Goal: Check status: Verify the current state of an ongoing process or item

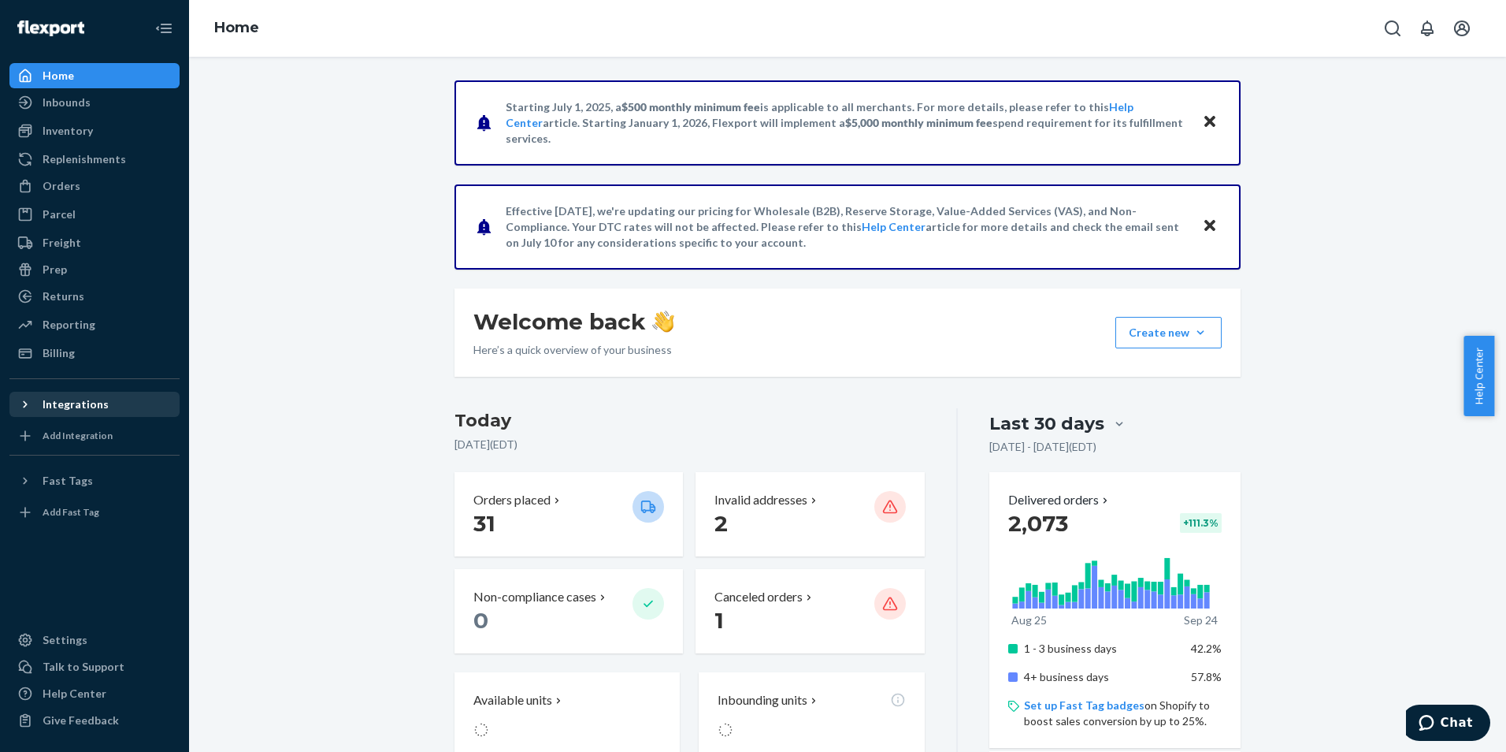
click at [61, 400] on div "Integrations" at bounding box center [76, 404] width 66 height 16
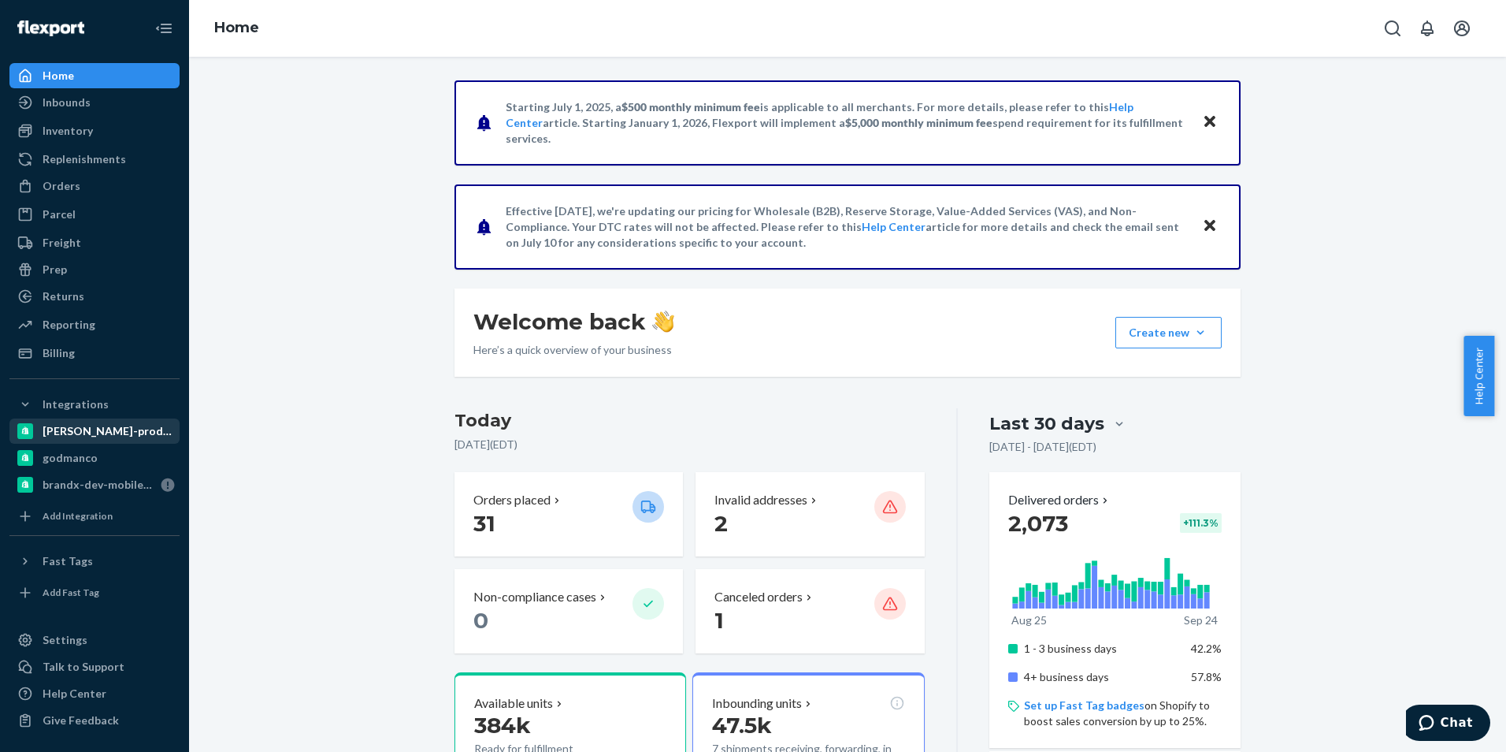
click at [100, 426] on div "[PERSON_NAME]-prod-store" at bounding box center [109, 431] width 132 height 16
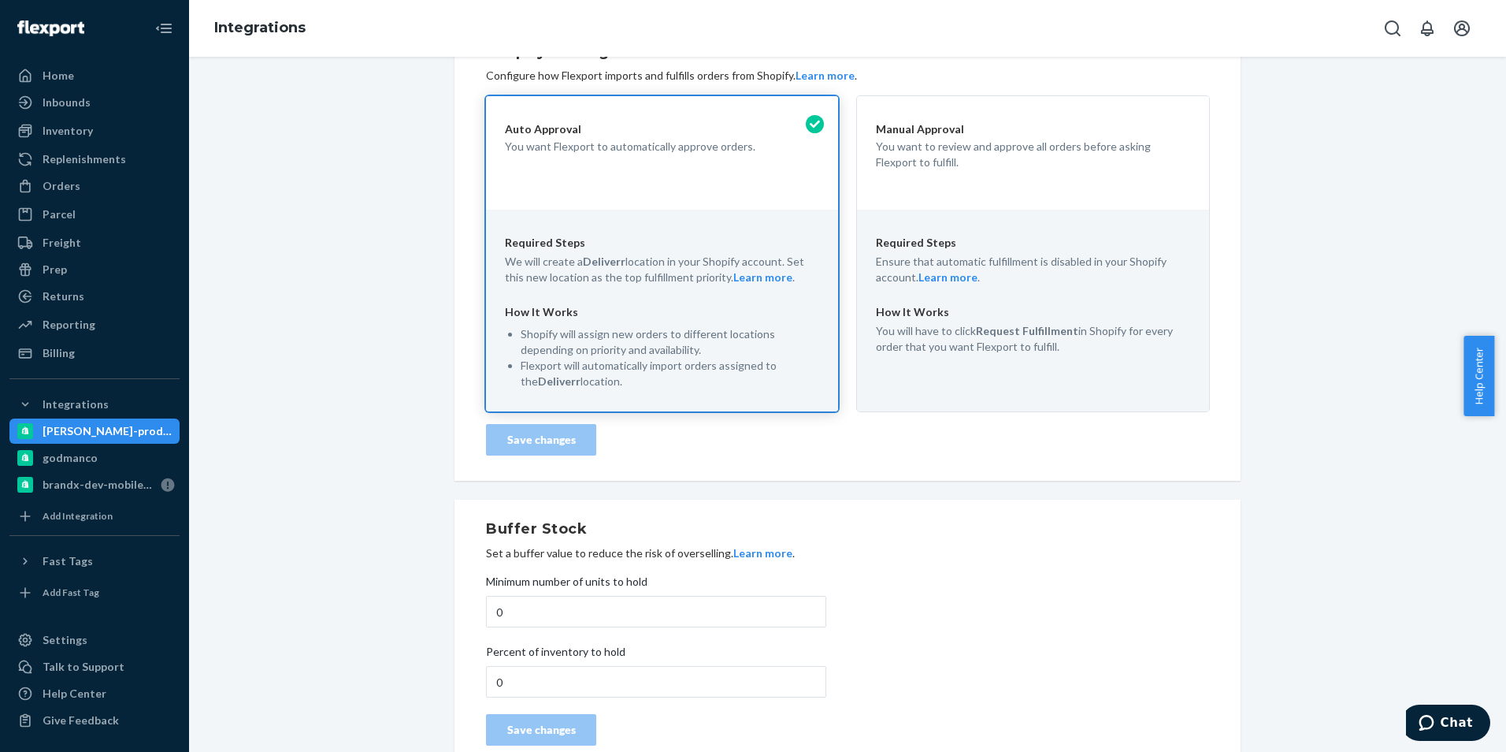
scroll to position [317, 0]
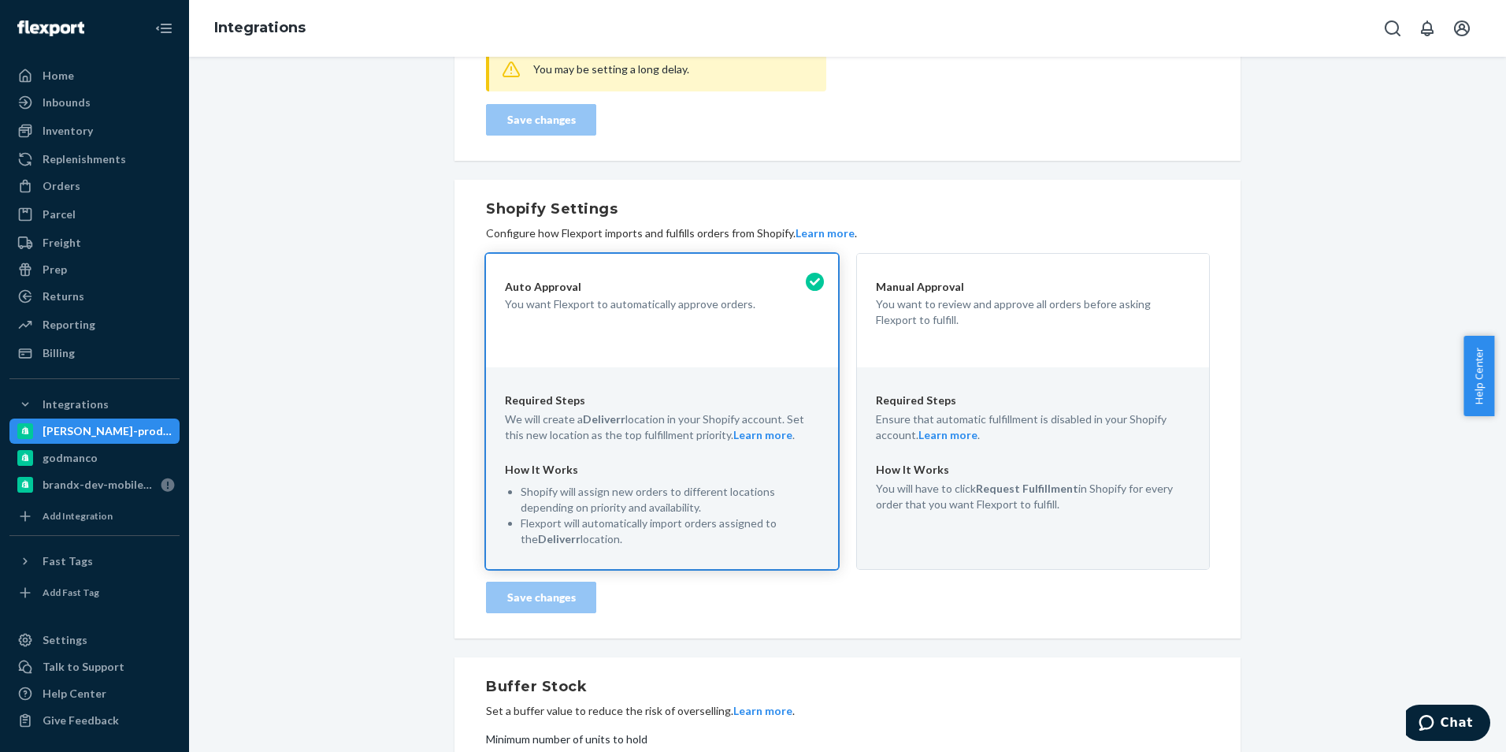
click at [1045, 327] on div "Manual Approval You want to review and approve all orders before asking Flexpor…" at bounding box center [1033, 310] width 352 height 113
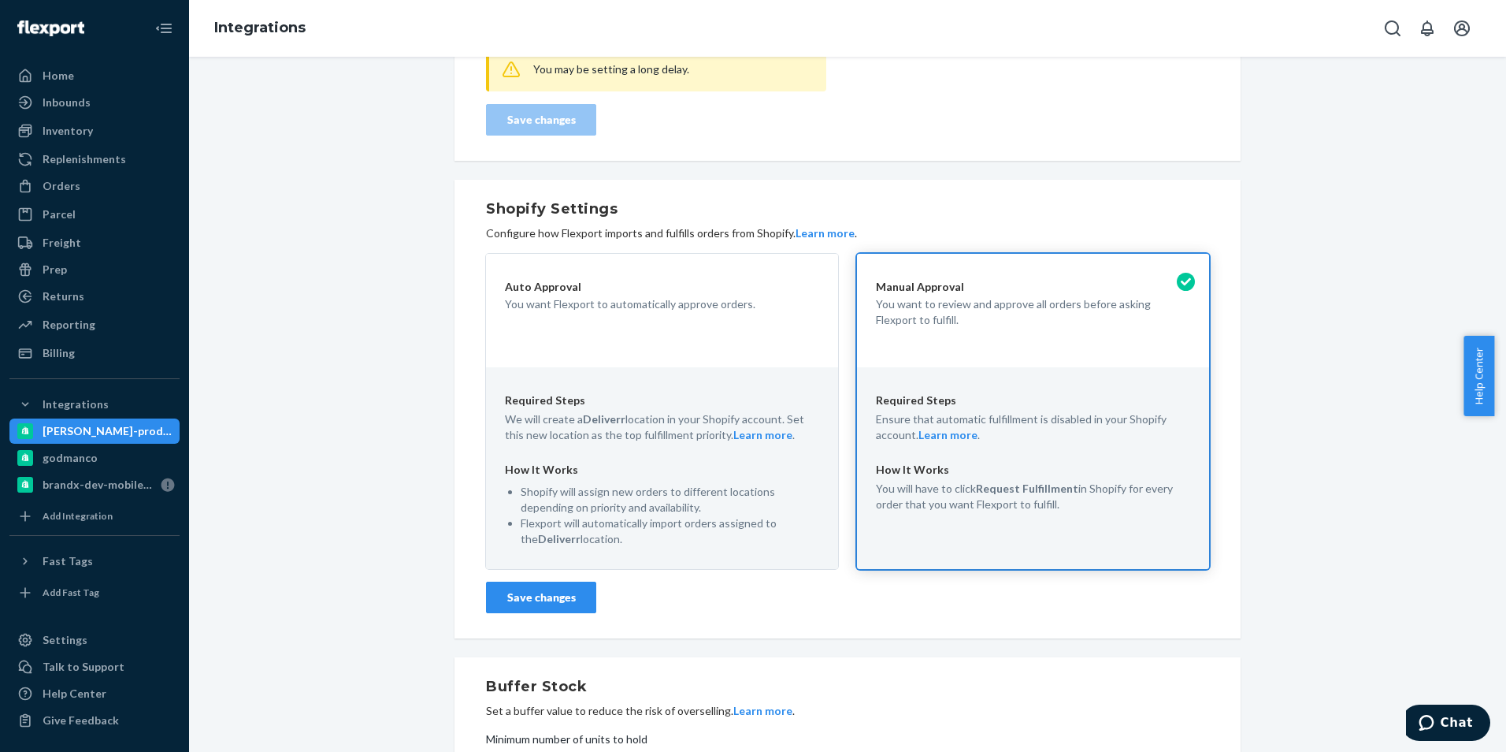
click at [524, 589] on div "Save changes" at bounding box center [541, 597] width 84 height 16
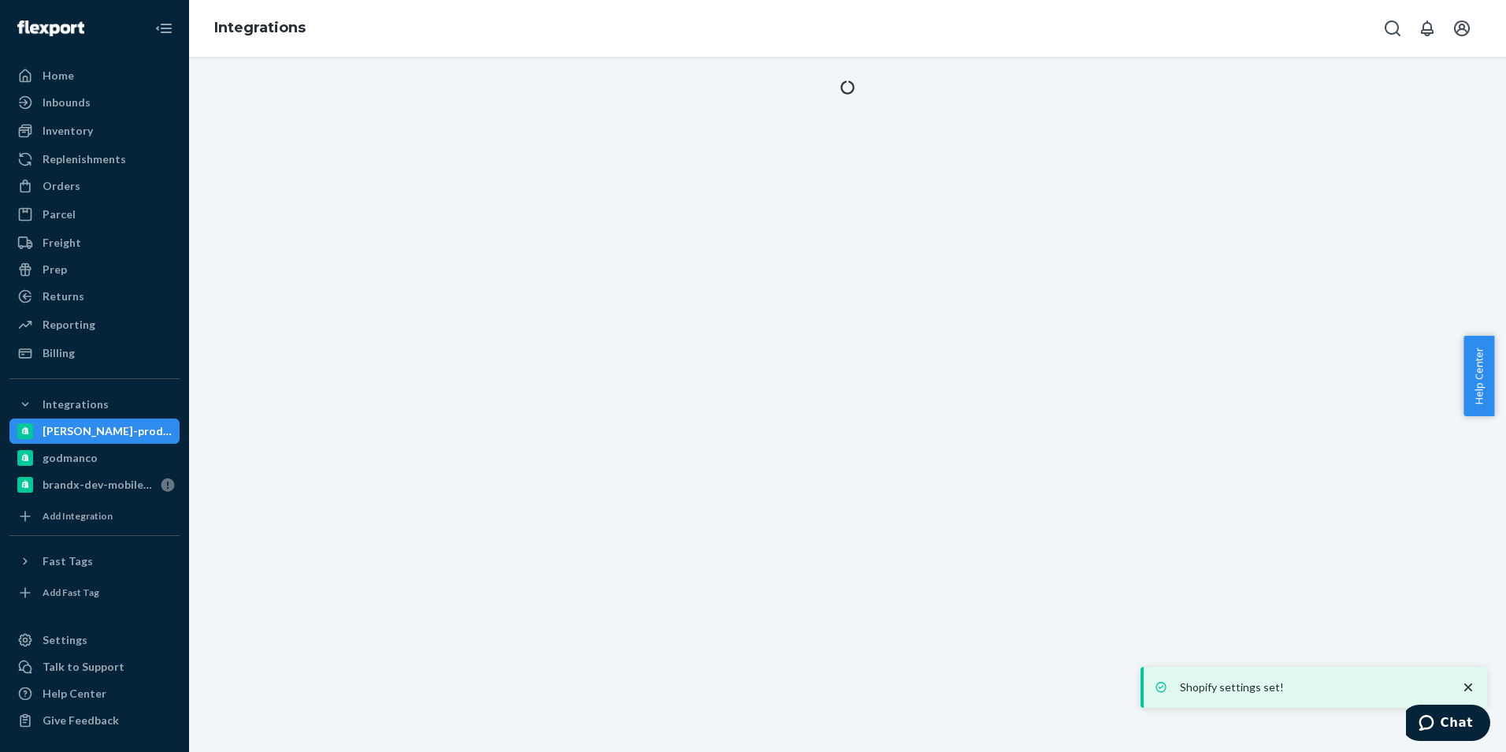
scroll to position [0, 0]
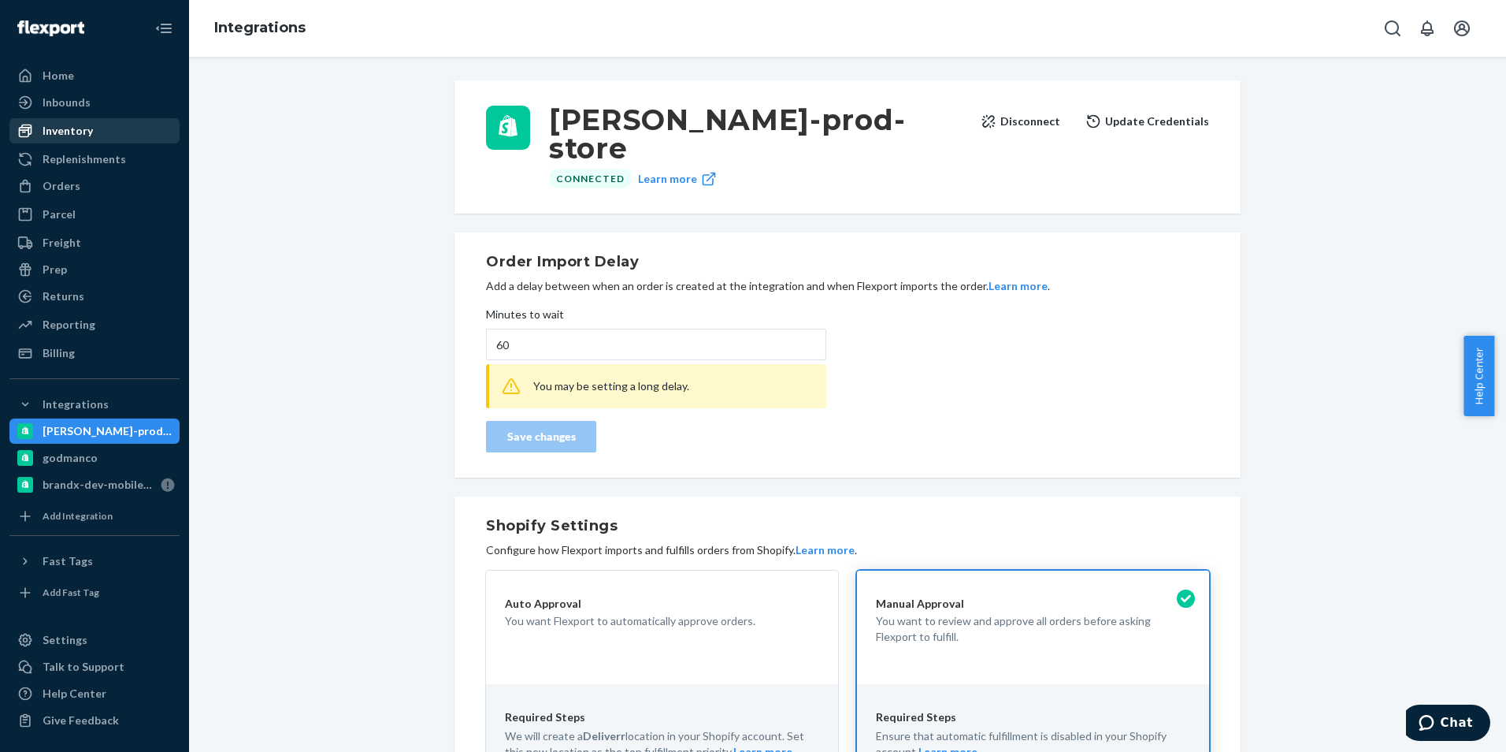
click at [69, 131] on div "Inventory" at bounding box center [68, 131] width 50 height 16
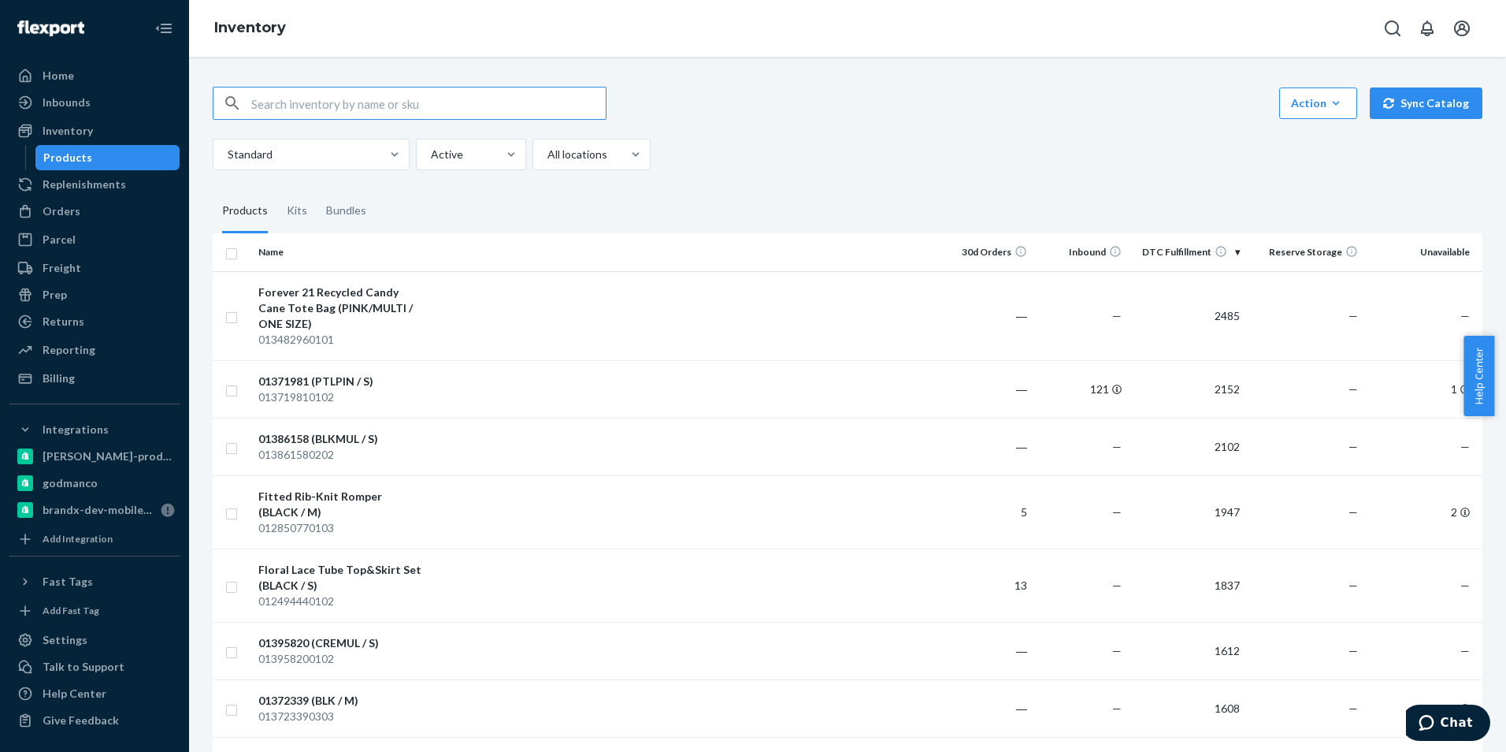
click at [332, 102] on input "text" at bounding box center [428, 103] width 355 height 32
type input "gervin"
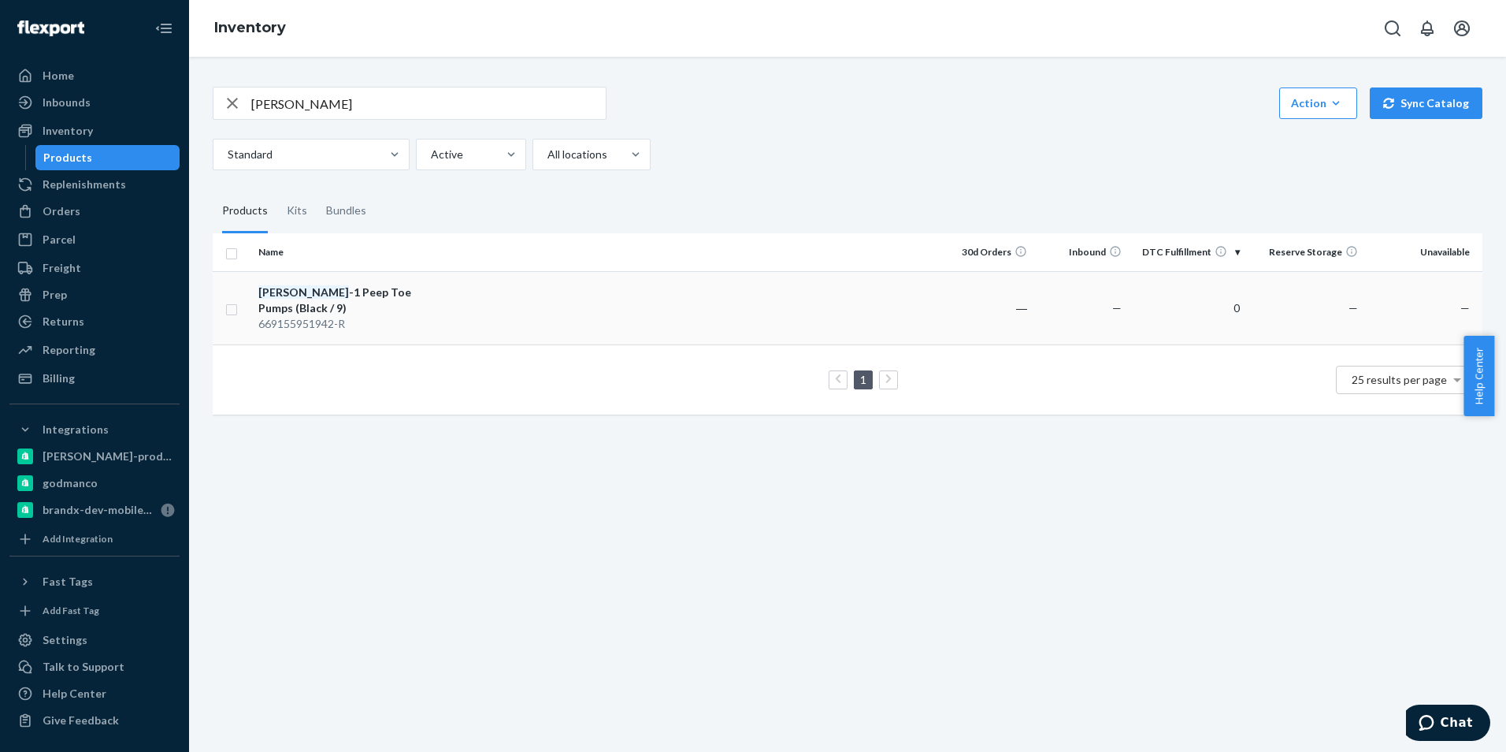
click at [345, 291] on div "Gervin -1 Peep Toe Pumps (Black / 9)" at bounding box center [340, 300] width 165 height 32
drag, startPoint x: 346, startPoint y: 103, endPoint x: 218, endPoint y: 102, distance: 127.6
click at [218, 102] on div "gervin" at bounding box center [410, 103] width 392 height 32
type input "missy 5 pocket"
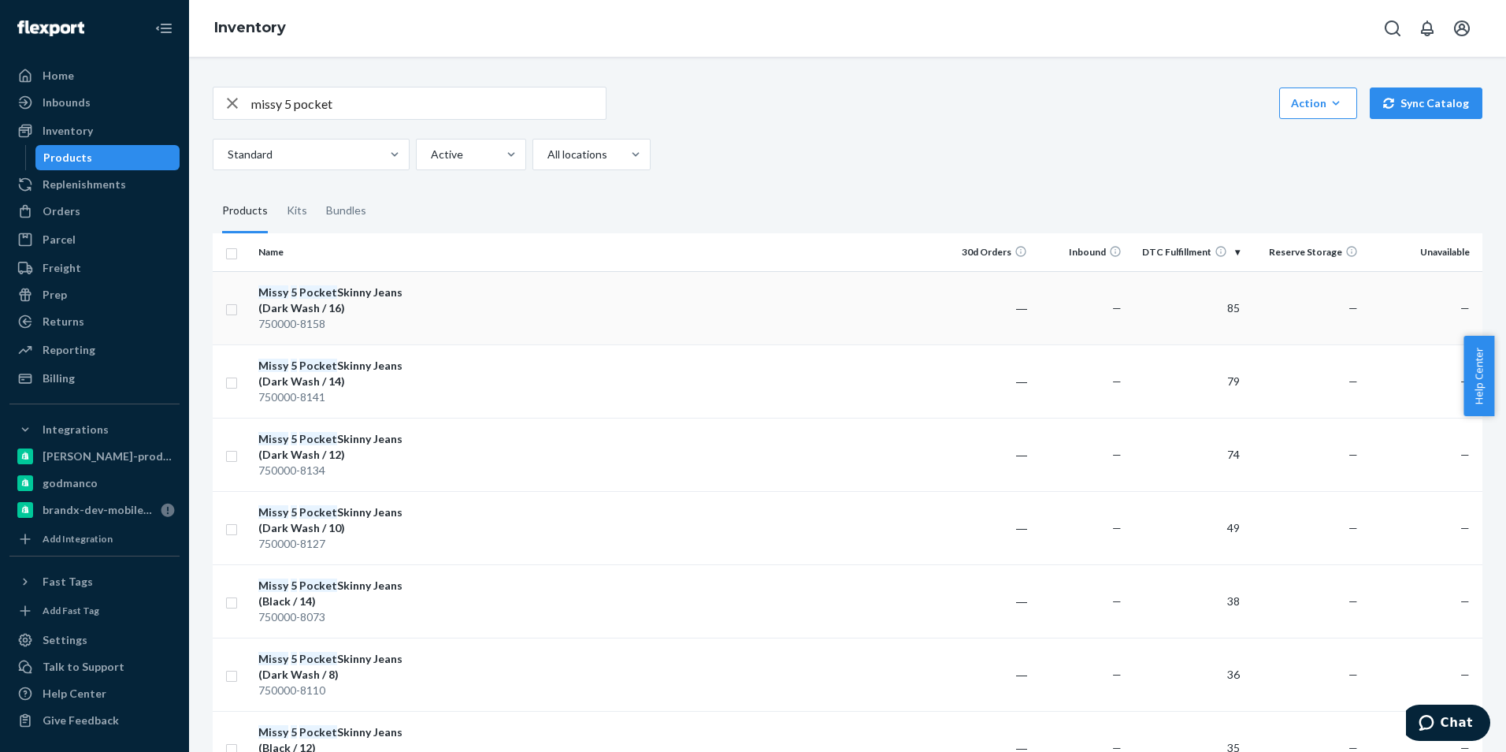
click at [353, 293] on div "Missy 5 Pocket Skinny Jeans (Dark Wash / 16)" at bounding box center [340, 300] width 165 height 32
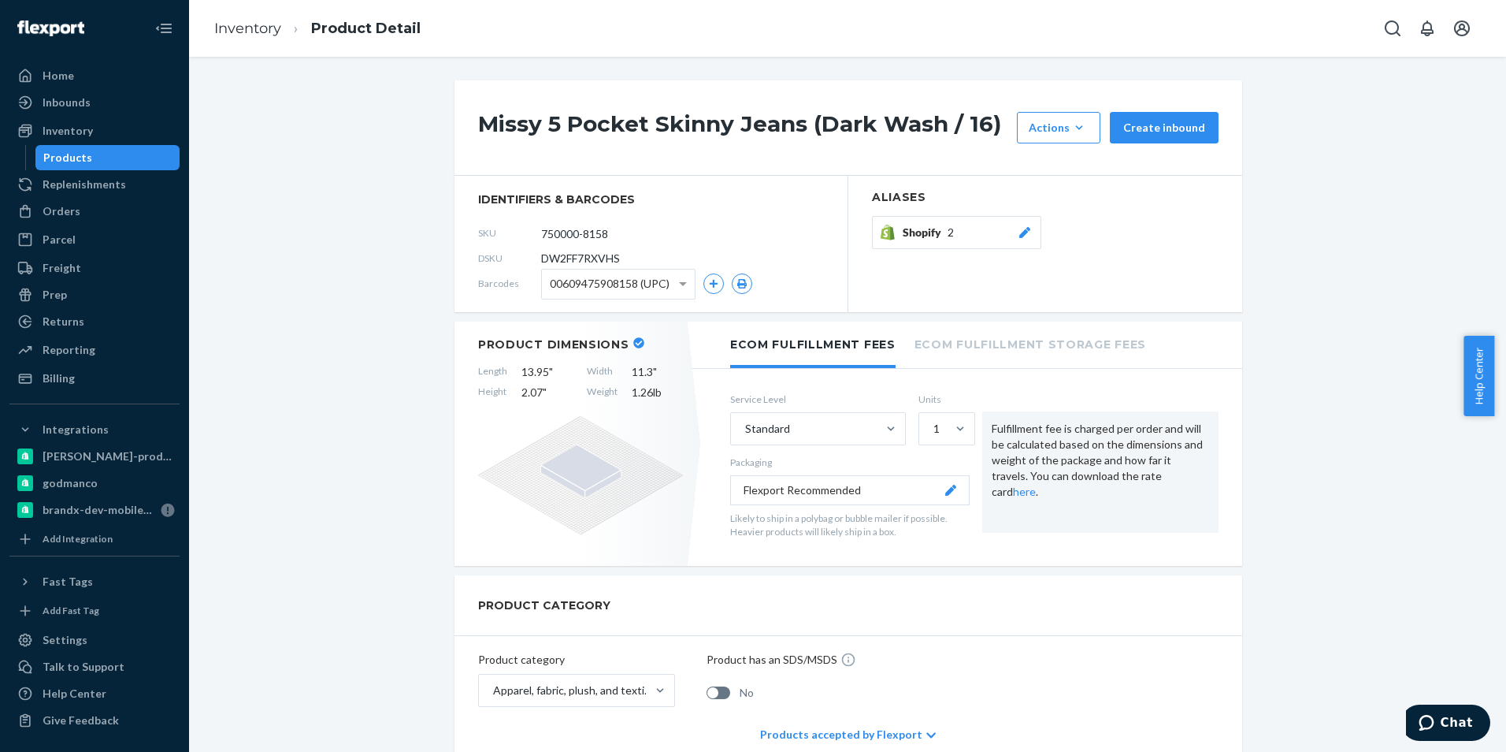
click at [971, 228] on div "Shopify 2" at bounding box center [968, 233] width 130 height 16
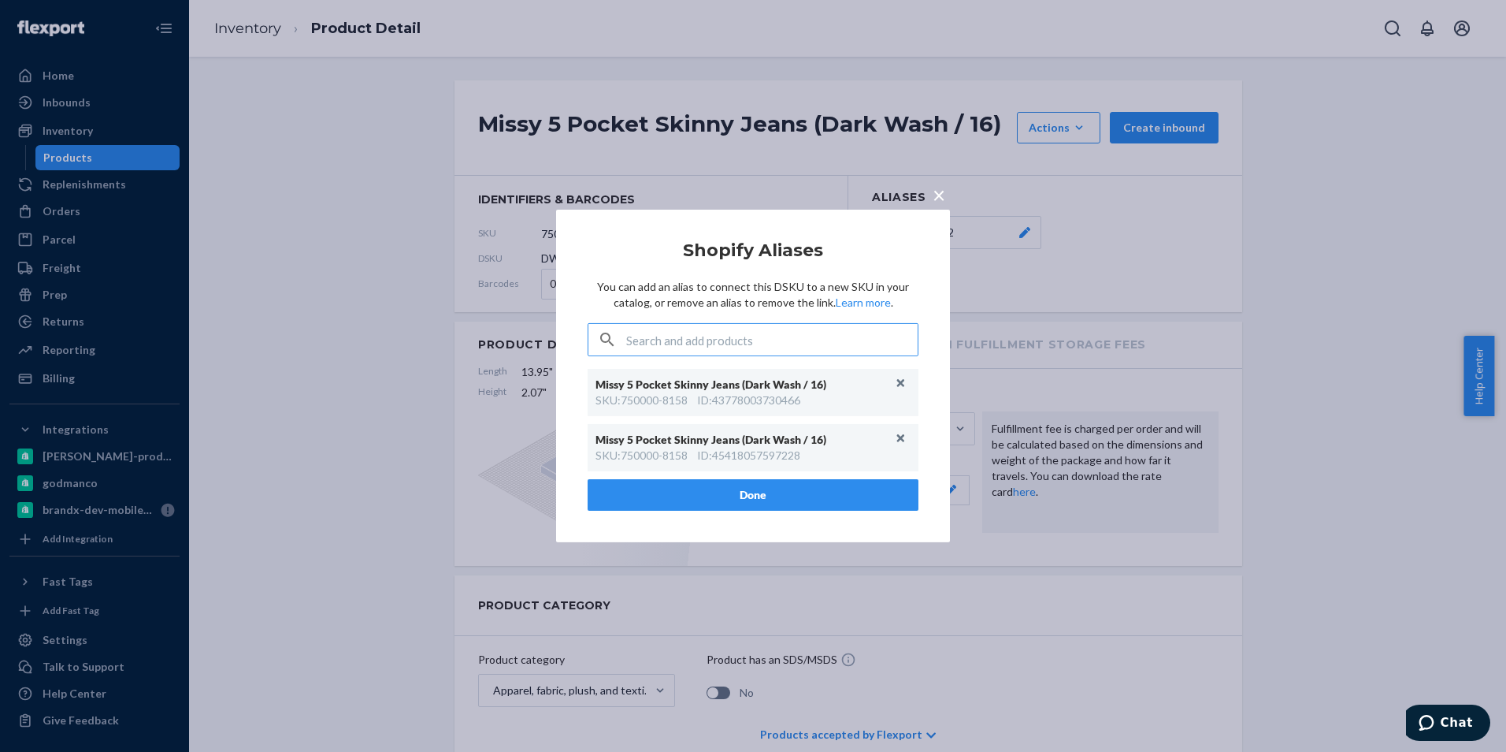
click at [1332, 208] on div "× Shopify Aliases You can add an alias to connect this DSKU to a new SKU in you…" at bounding box center [753, 376] width 1506 height 752
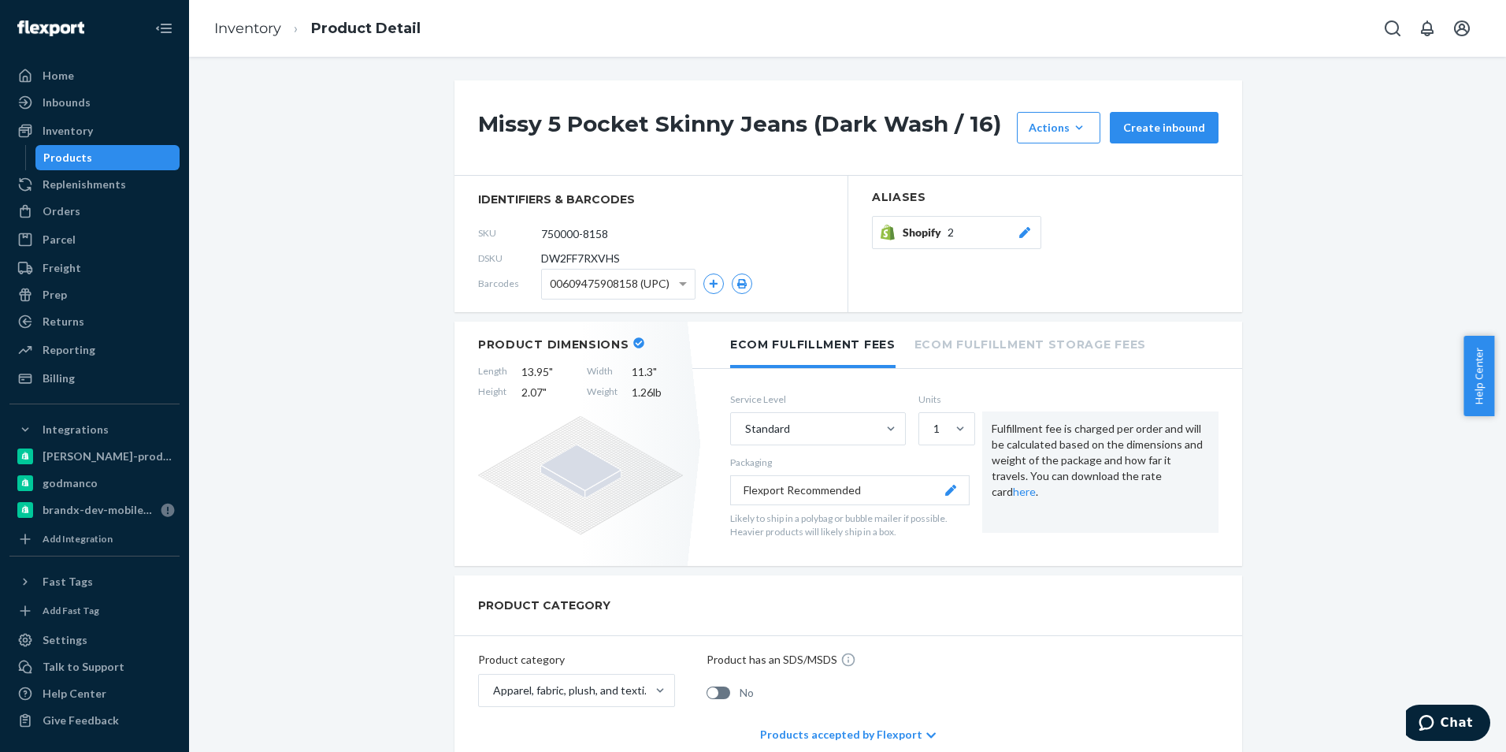
click at [973, 229] on div "Shopify 2" at bounding box center [968, 233] width 130 height 16
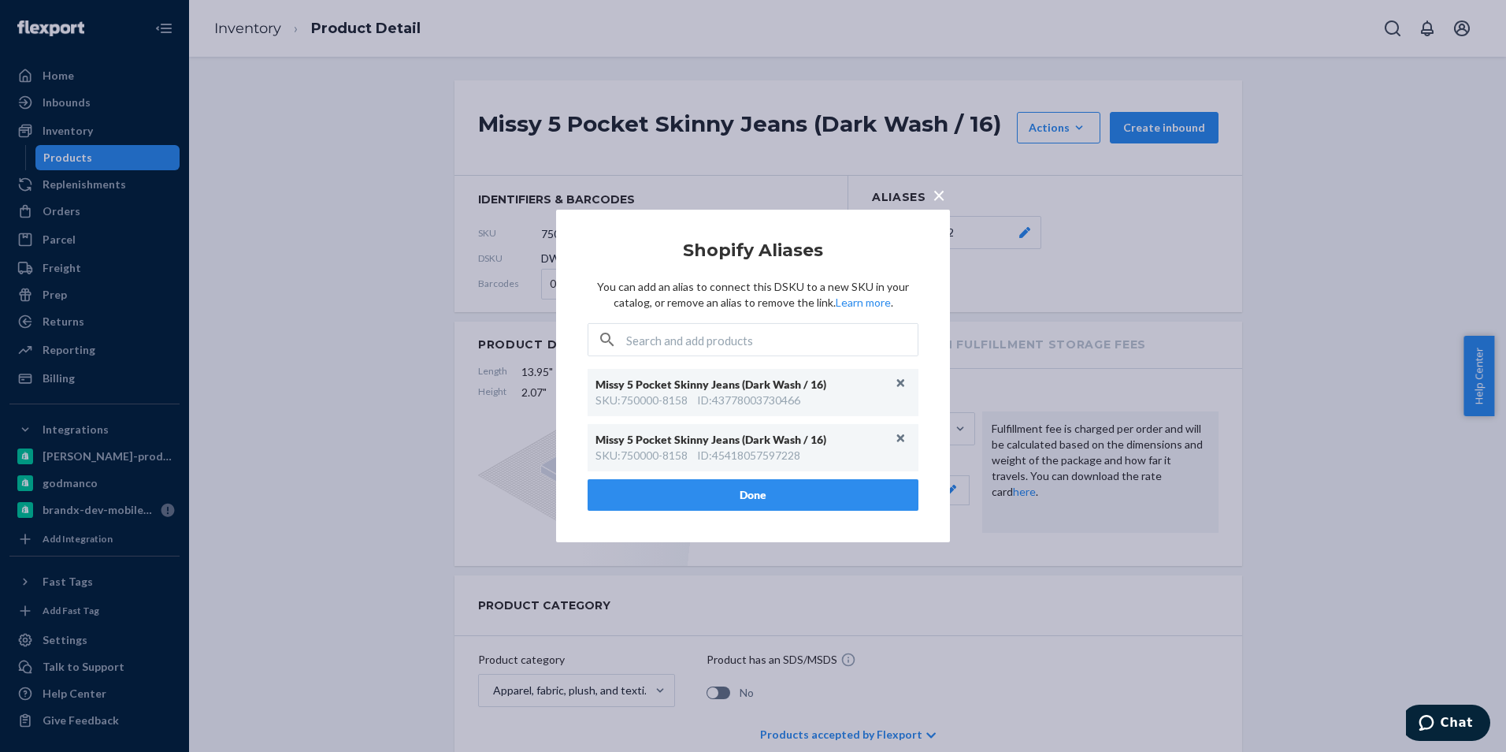
click at [1153, 206] on div "× Shopify Aliases You can add an alias to connect this DSKU to a new SKU in you…" at bounding box center [753, 376] width 1506 height 752
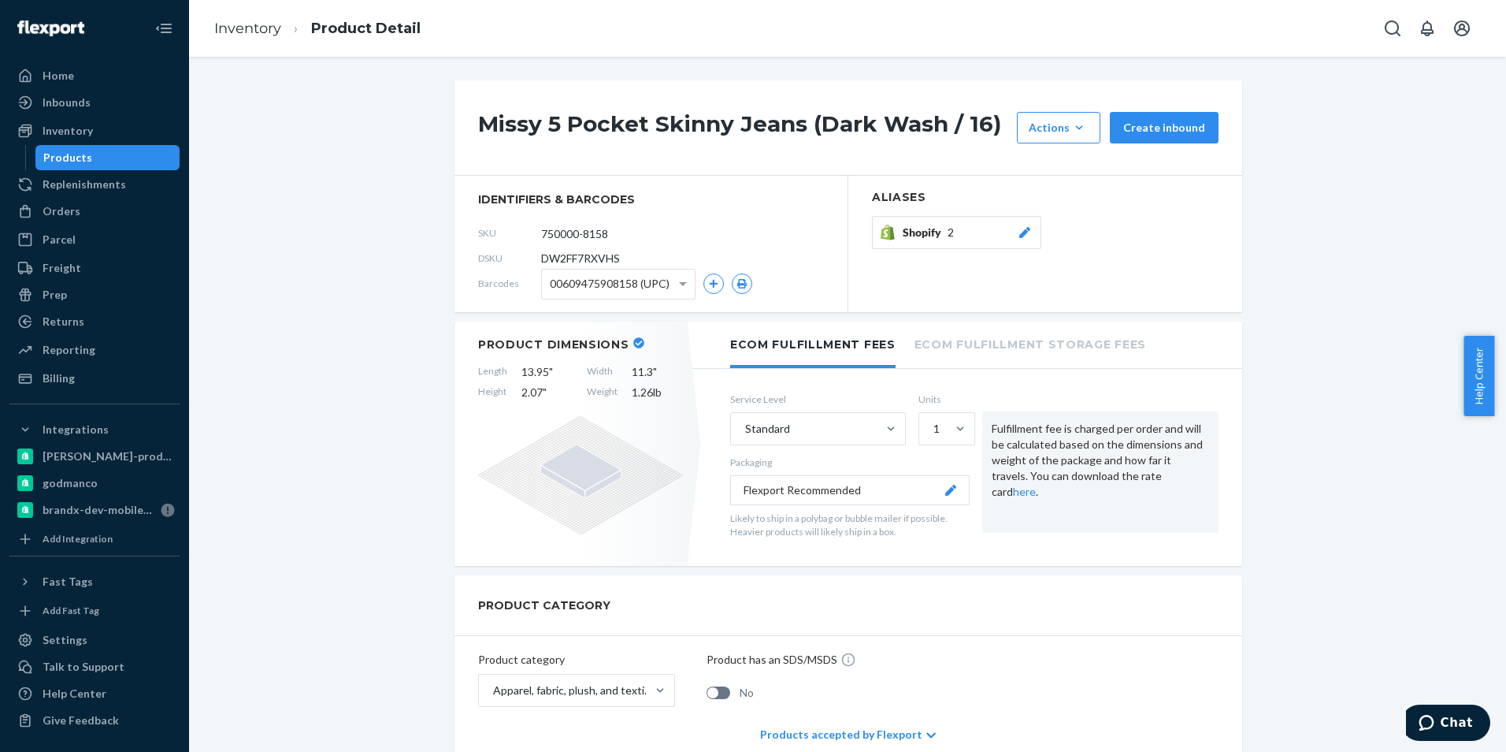
click at [1024, 232] on icon at bounding box center [1025, 232] width 16 height 11
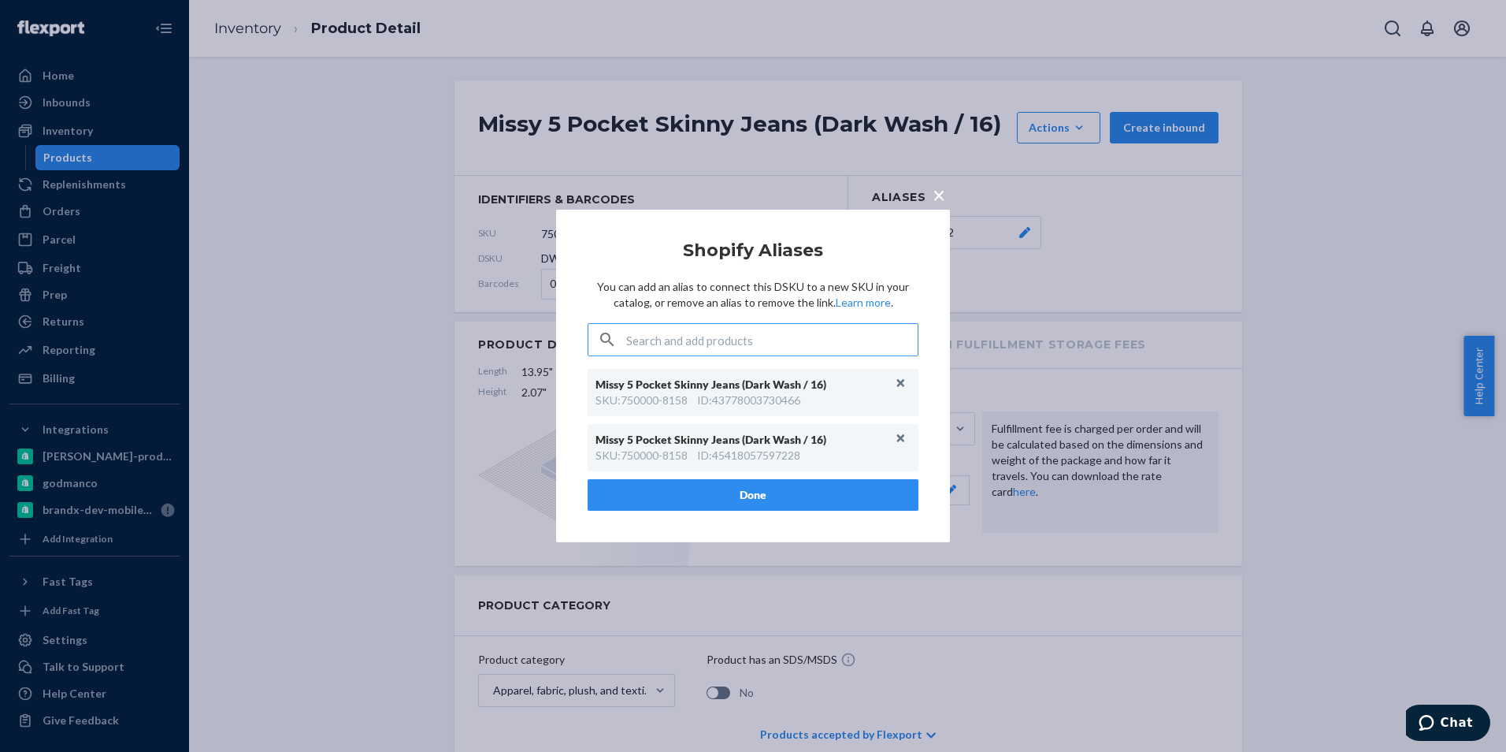
click at [1402, 229] on div "× Shopify Aliases You can add an alias to connect this DSKU to a new SKU in you…" at bounding box center [753, 376] width 1506 height 752
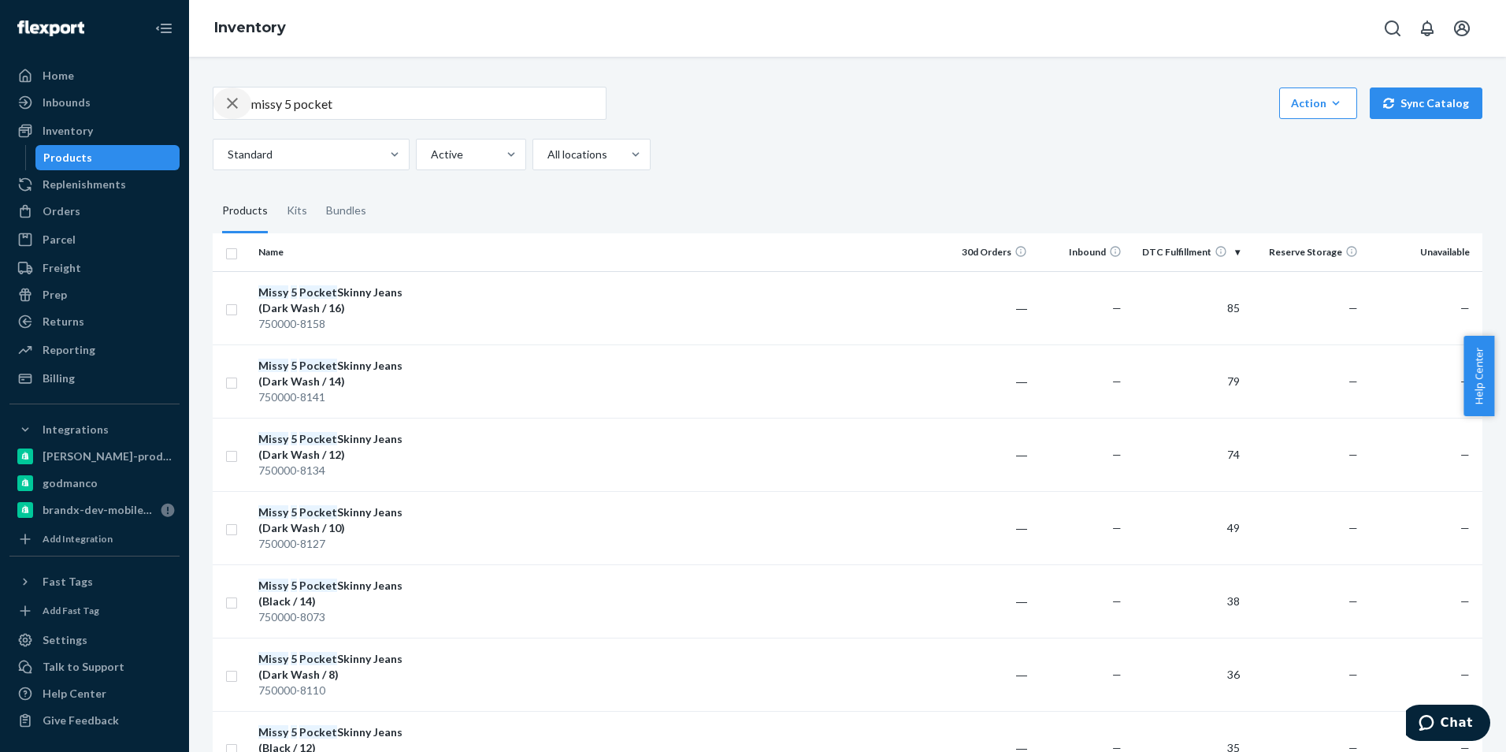
click at [231, 98] on icon "button" at bounding box center [232, 103] width 19 height 32
click at [79, 351] on div "Reporting" at bounding box center [69, 350] width 53 height 16
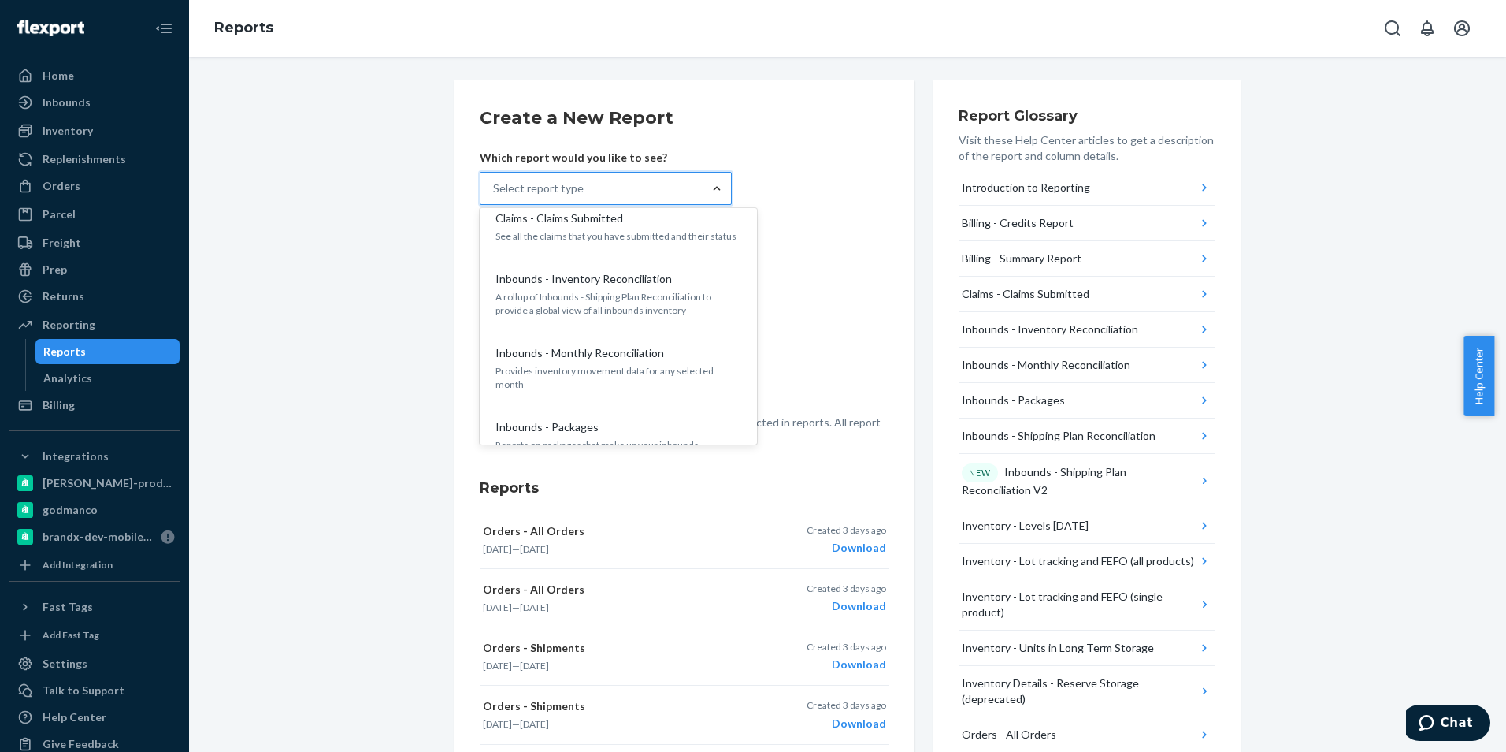
scroll to position [236, 0]
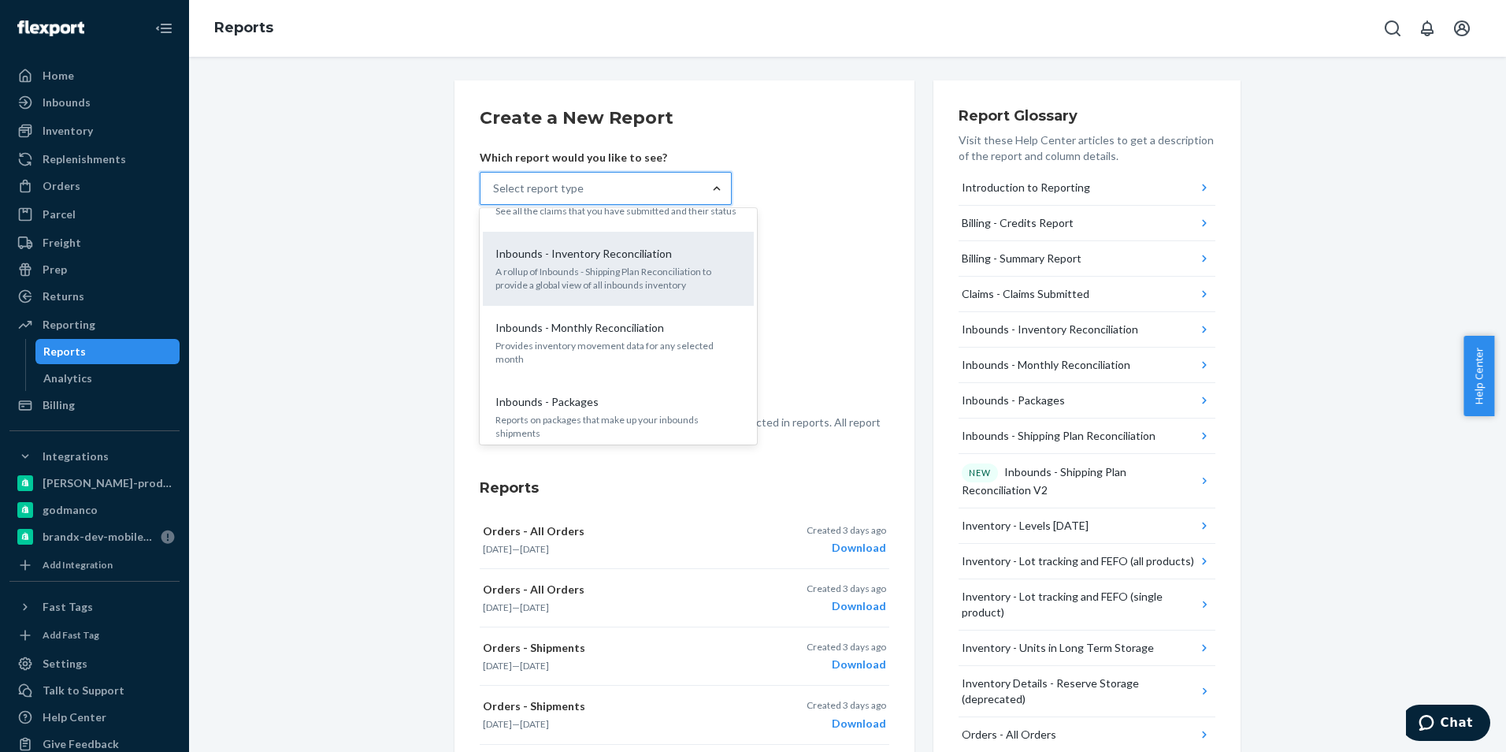
click at [670, 274] on p "A rollup of Inbounds - Shipping Plan Reconciliation to provide a global view of…" at bounding box center [619, 278] width 246 height 27
click at [495, 196] on input "option Inbounds - Inventory Reconciliation focused, 5 of 26. 26 results availab…" at bounding box center [494, 188] width 2 height 16
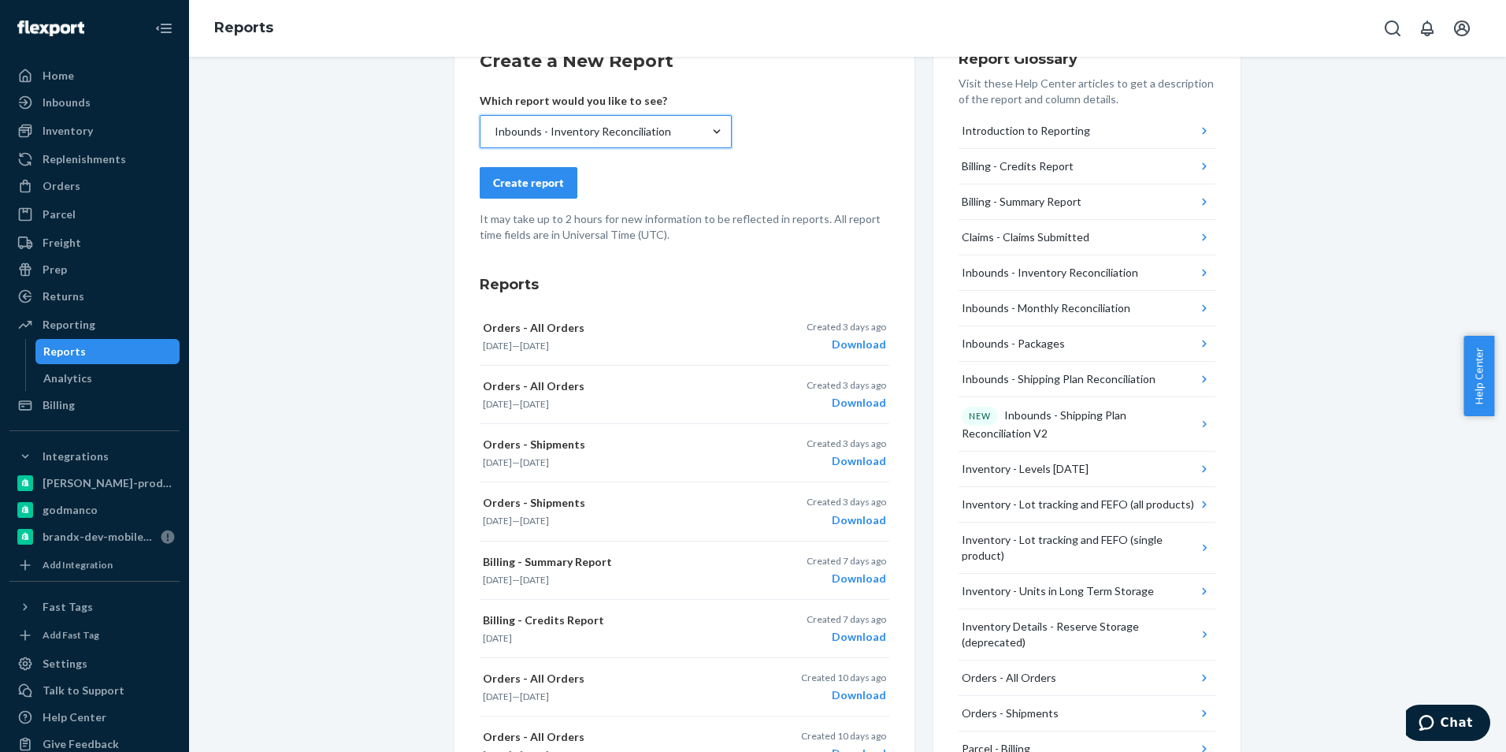
scroll to position [0, 0]
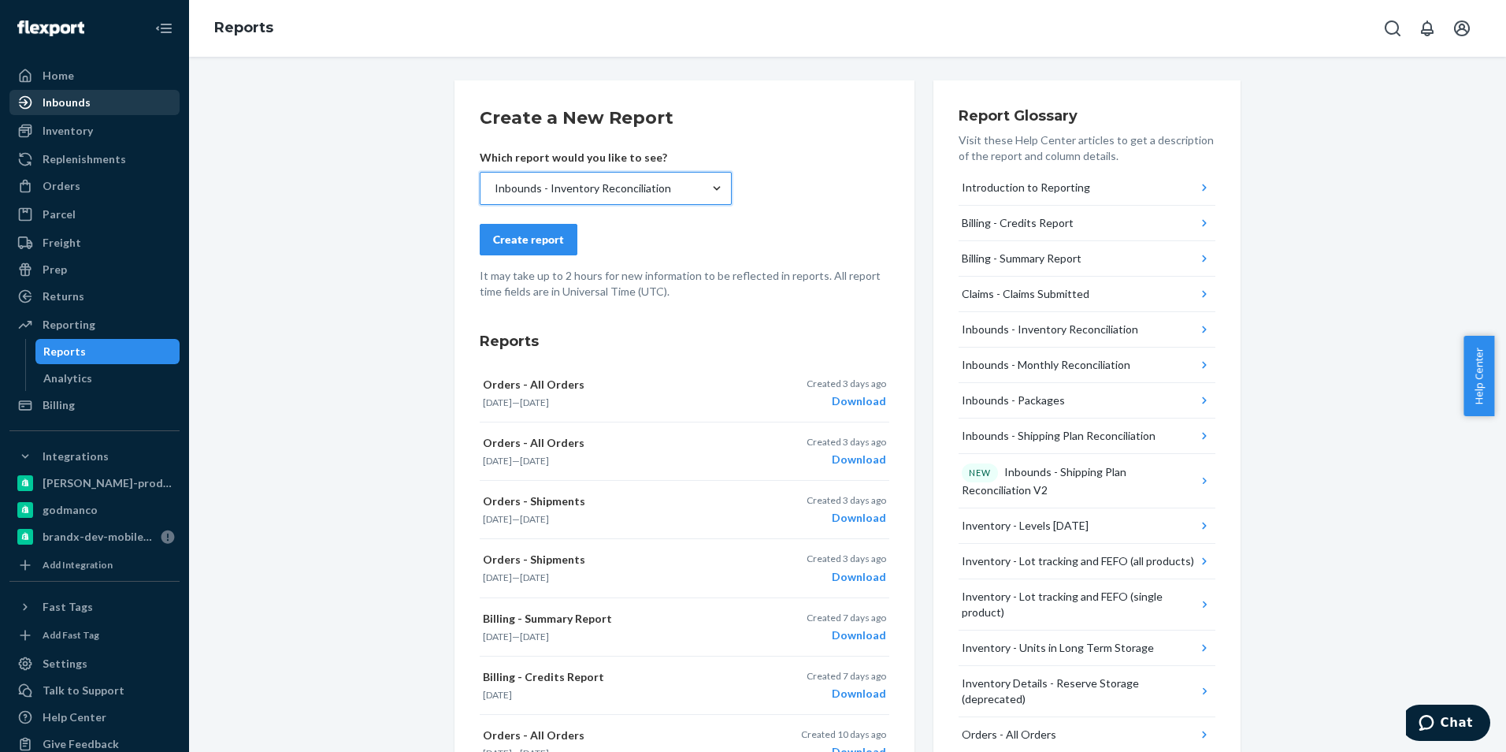
click at [70, 104] on div "Inbounds" at bounding box center [67, 103] width 48 height 16
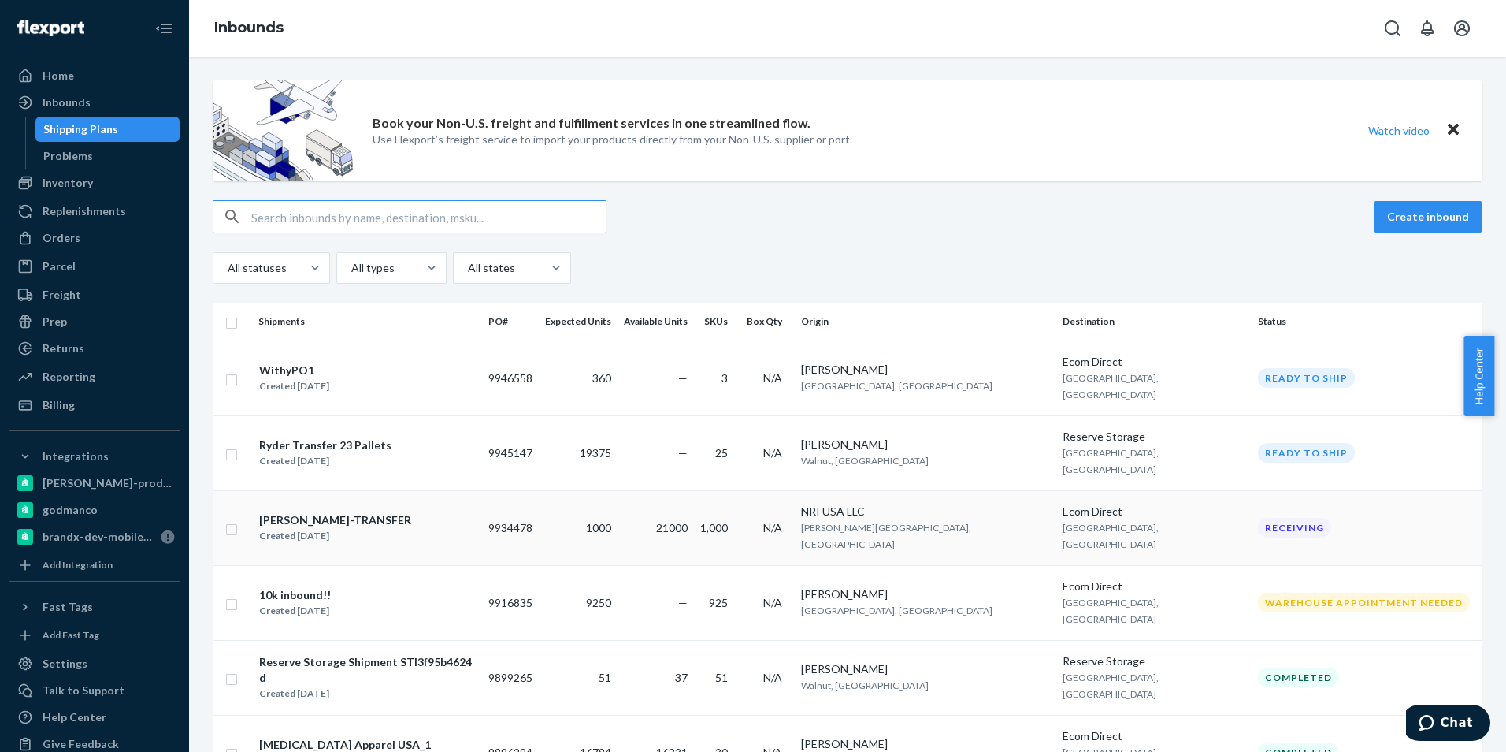
click at [327, 512] on div "[PERSON_NAME]-TRANSFER" at bounding box center [335, 520] width 152 height 16
click at [69, 381] on div "Reporting" at bounding box center [69, 377] width 53 height 16
click at [65, 375] on div "Reporting" at bounding box center [69, 377] width 53 height 16
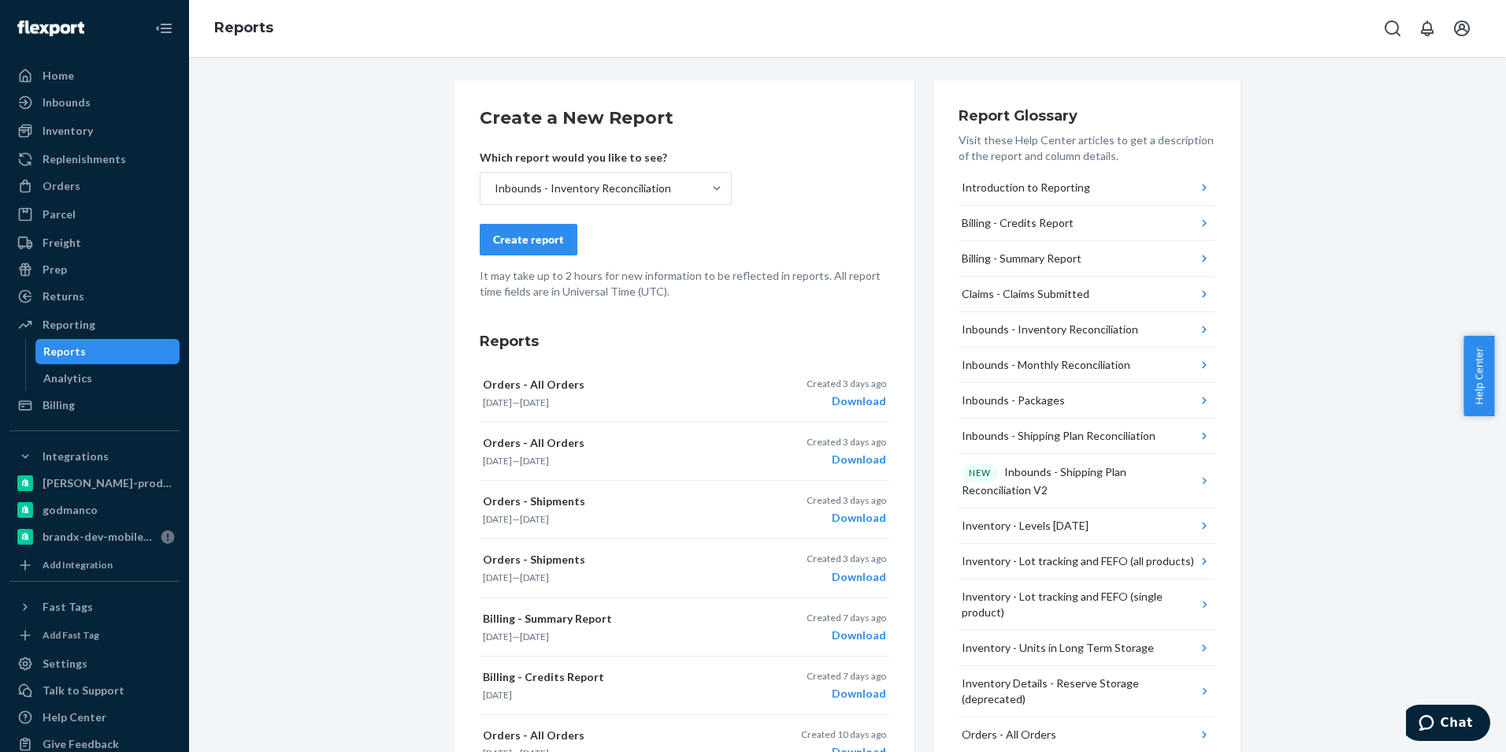
click at [515, 238] on div "Create report" at bounding box center [528, 240] width 71 height 16
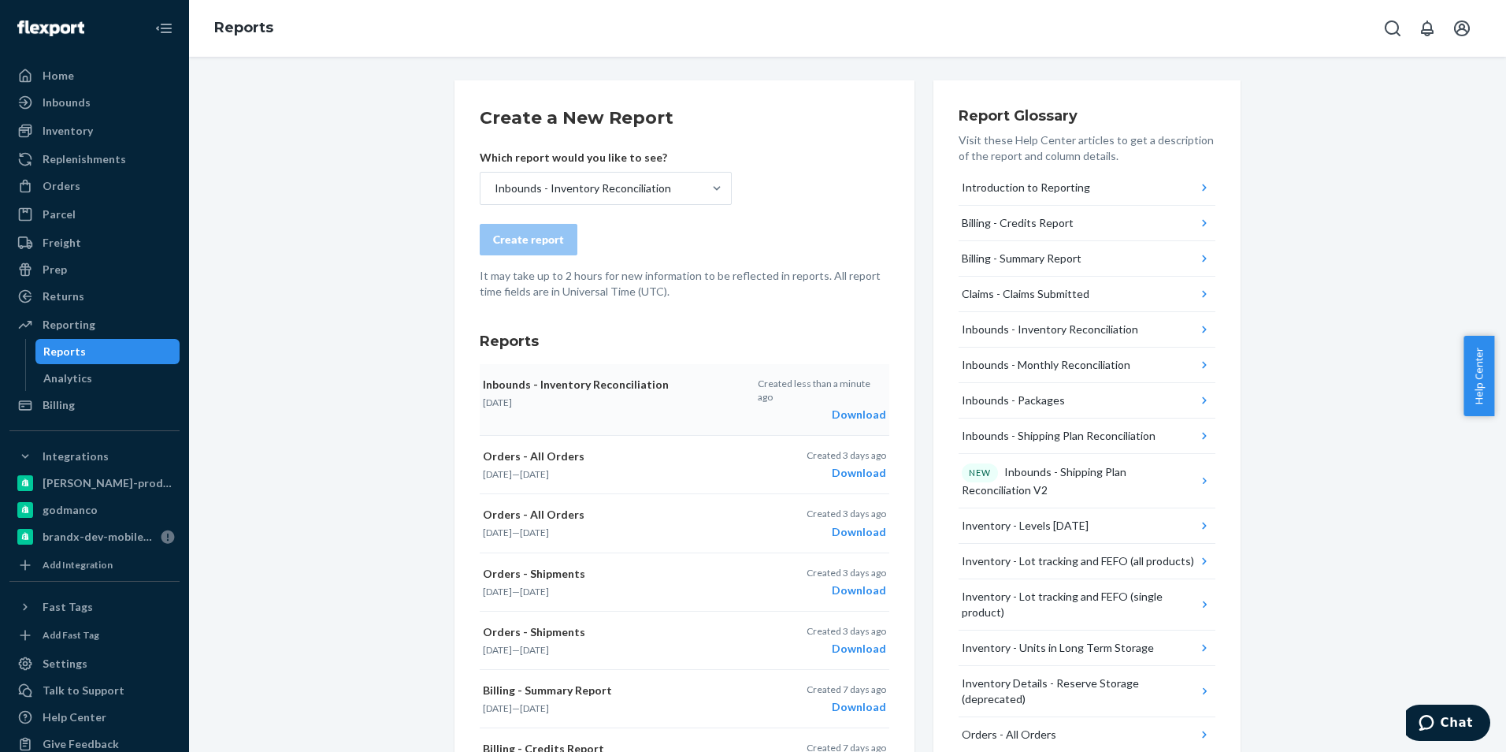
click at [851, 407] on div "Download" at bounding box center [822, 415] width 128 height 16
click at [1197, 325] on icon "button" at bounding box center [1205, 329] width 16 height 16
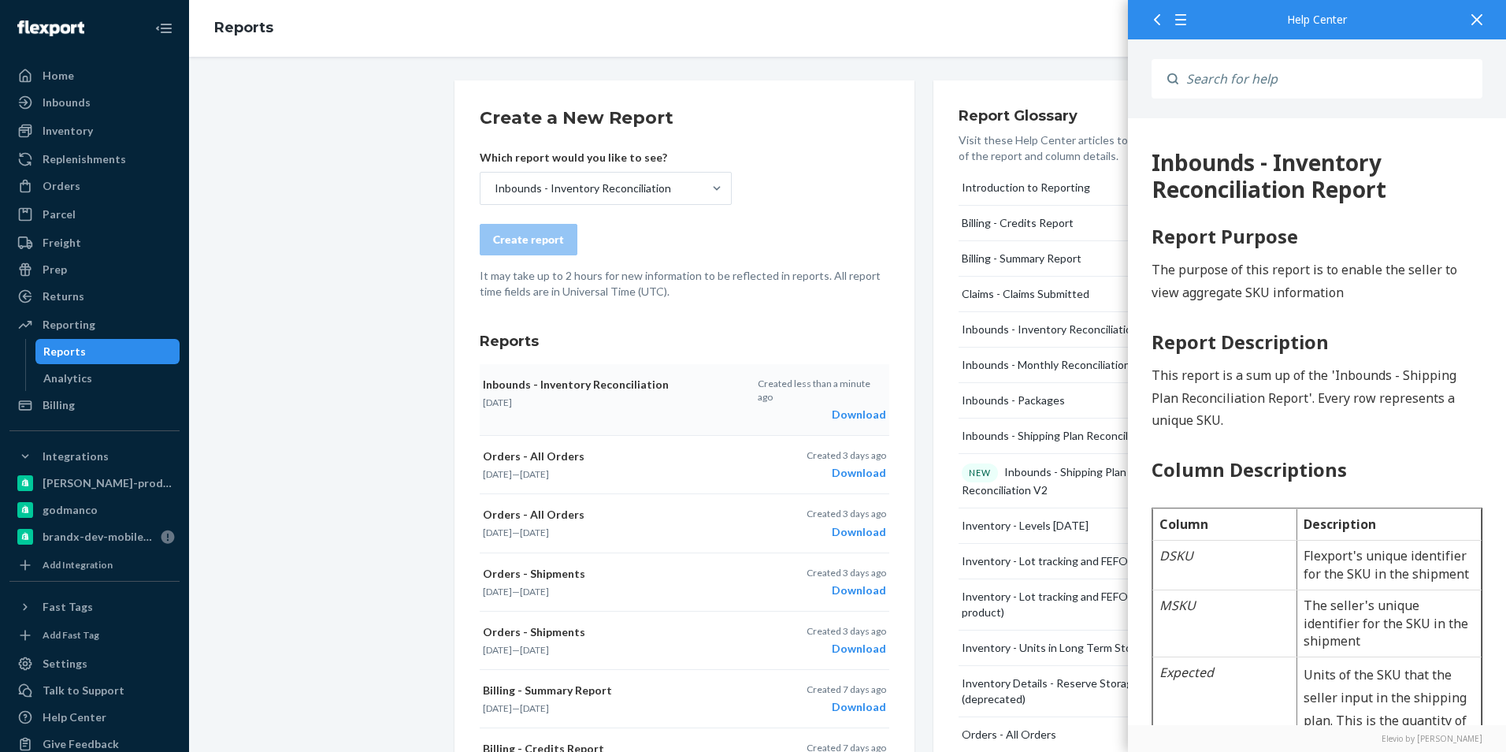
click at [1480, 16] on icon at bounding box center [1477, 19] width 11 height 11
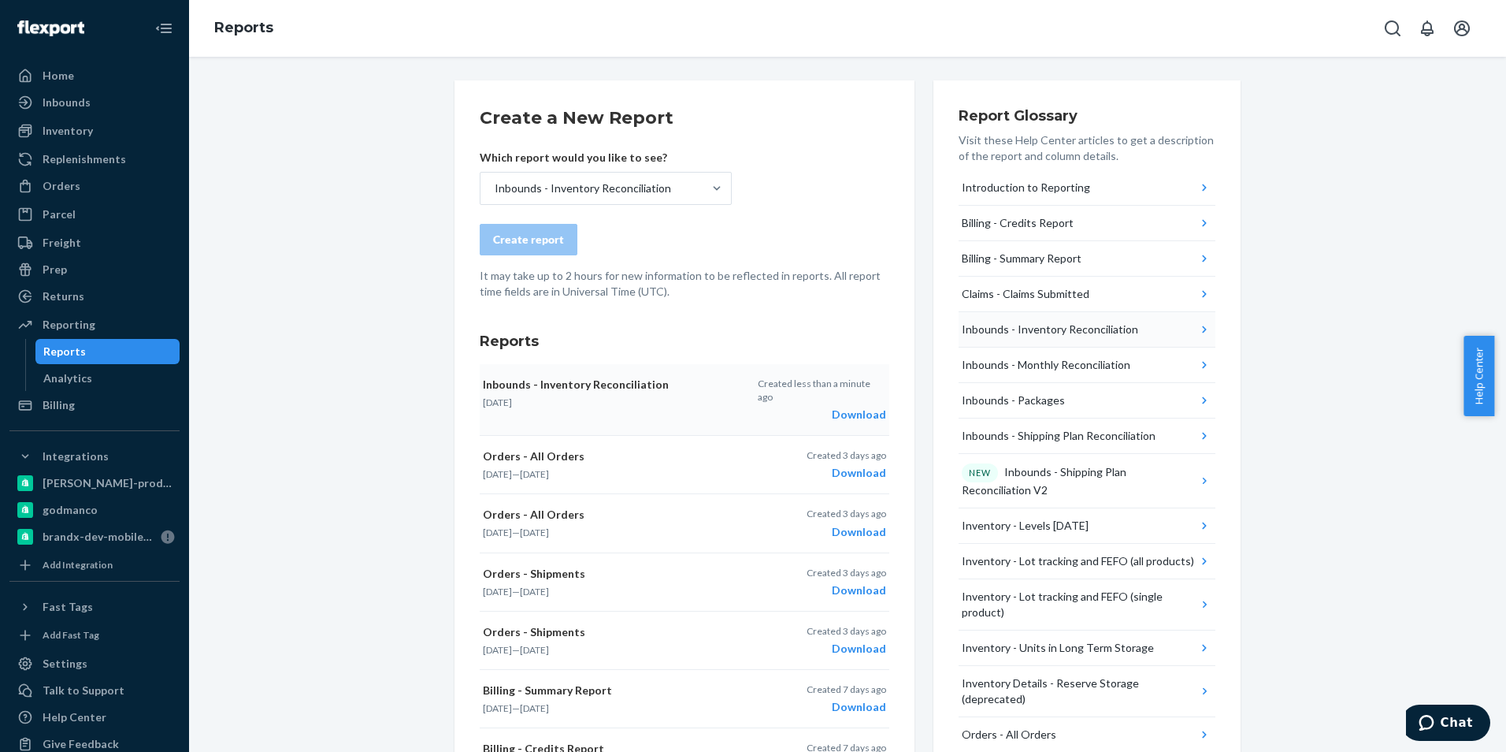
click at [1050, 329] on div "Inbounds - Inventory Reconciliation" at bounding box center [1050, 329] width 176 height 16
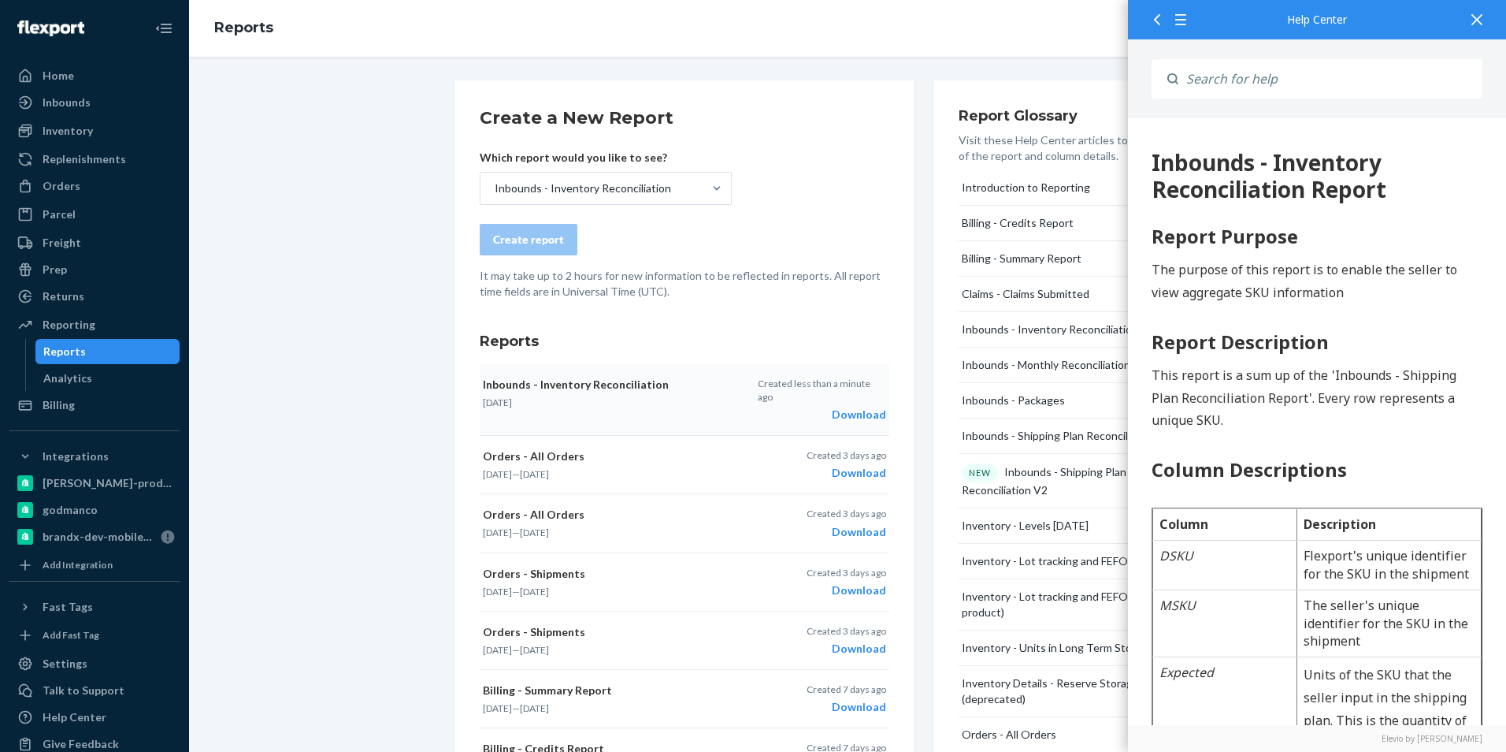
click at [1476, 17] on icon at bounding box center [1477, 19] width 11 height 11
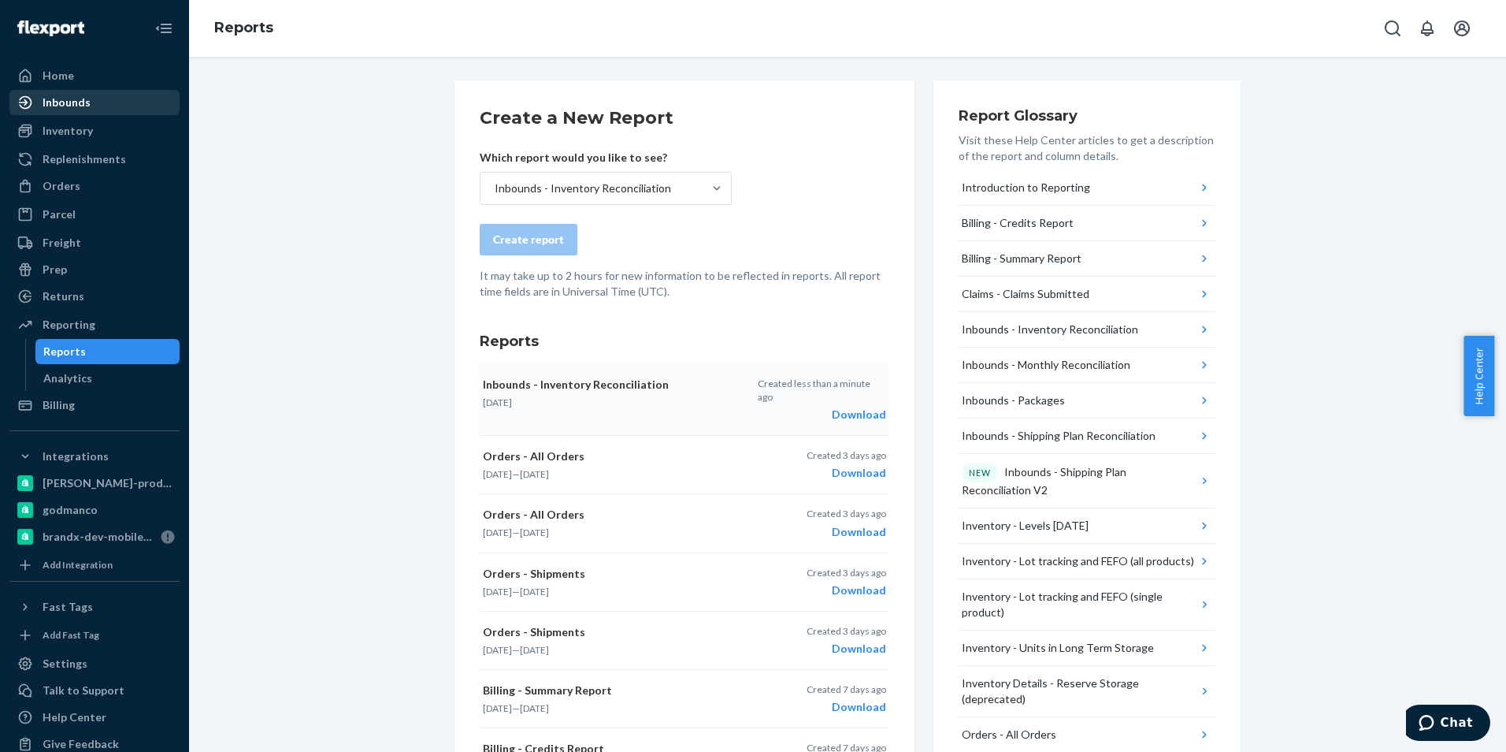
click at [63, 96] on div "Inbounds" at bounding box center [67, 103] width 48 height 16
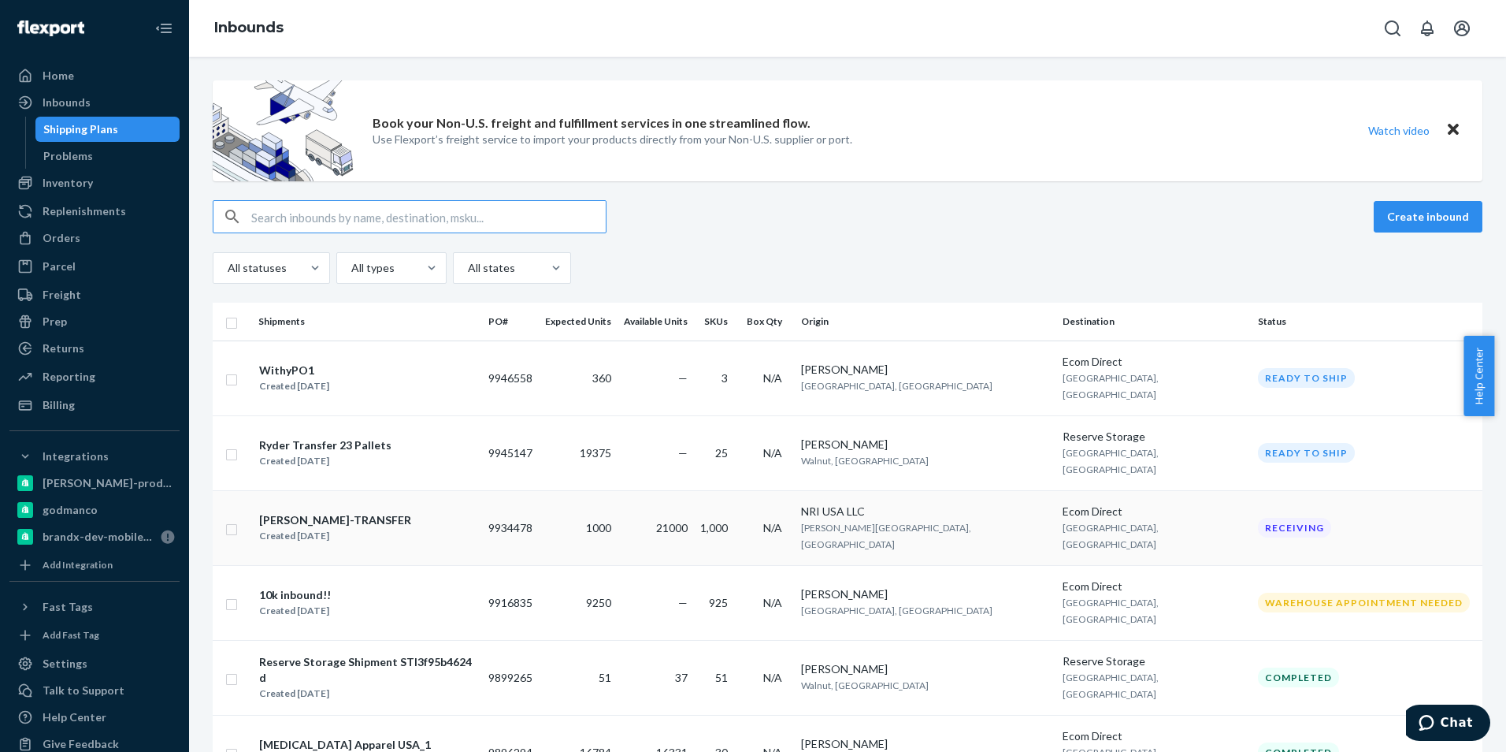
click at [332, 512] on div "[PERSON_NAME]-TRANSFER" at bounding box center [335, 520] width 152 height 16
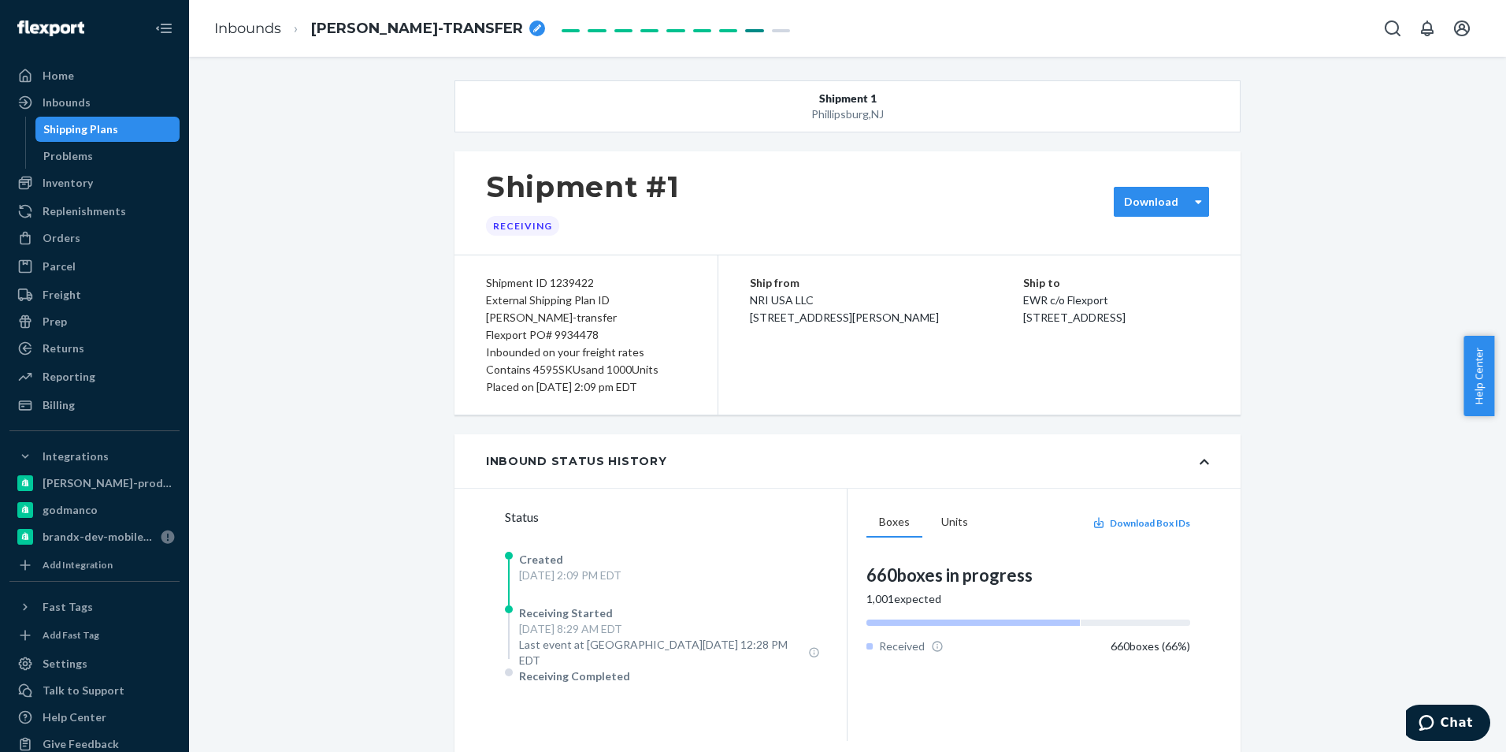
click at [1153, 196] on label "Download" at bounding box center [1151, 202] width 54 height 16
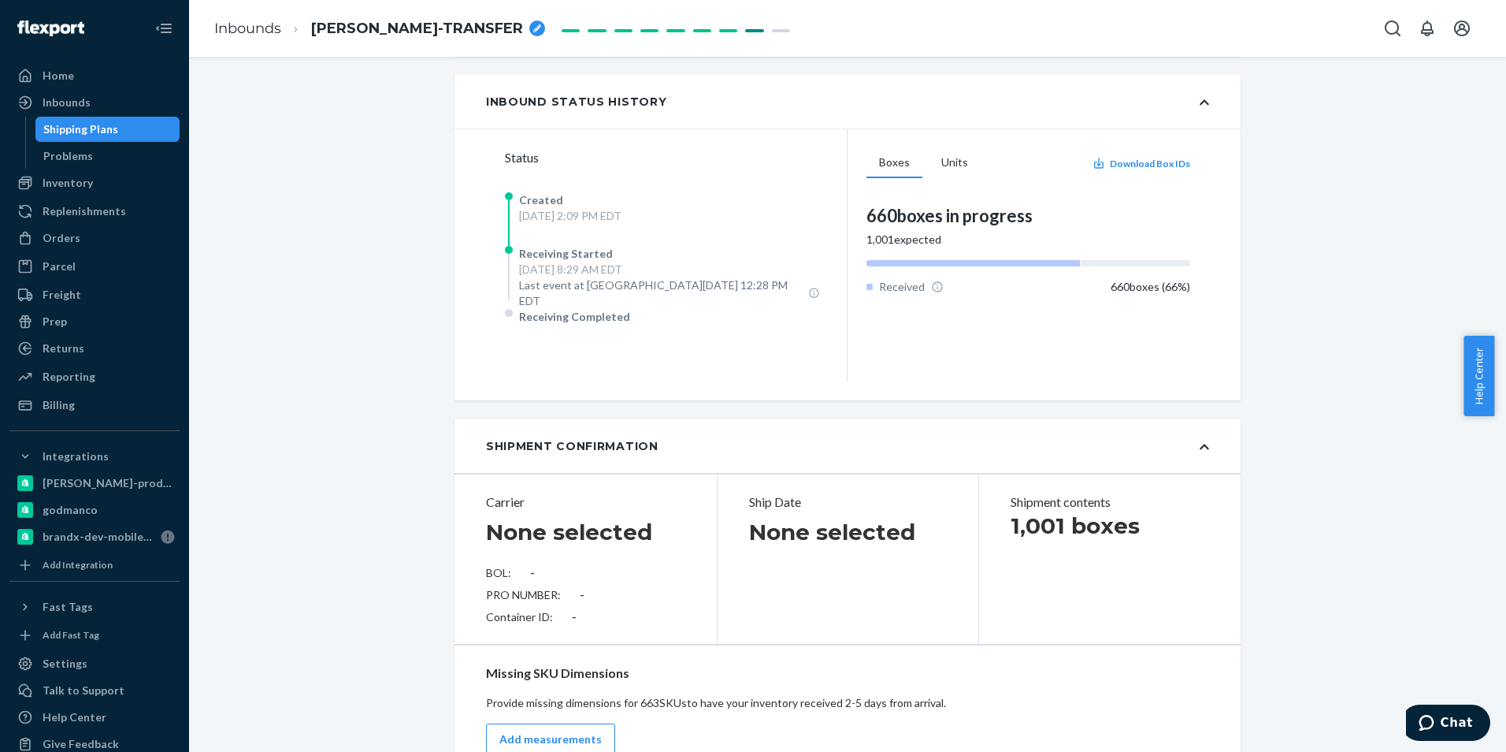
scroll to position [315, 0]
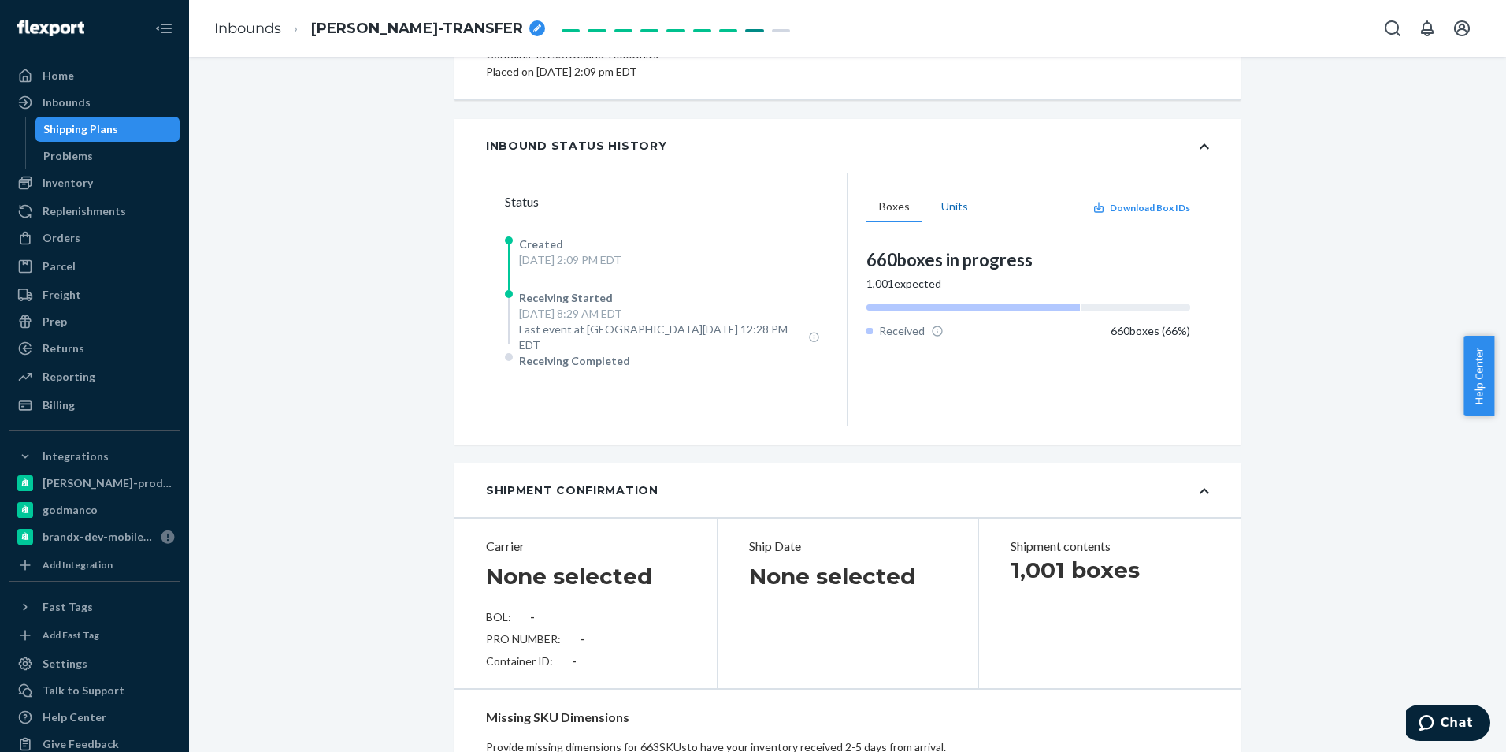
click at [947, 205] on button "Units" at bounding box center [955, 207] width 52 height 30
click at [892, 207] on button "Boxes" at bounding box center [895, 207] width 56 height 30
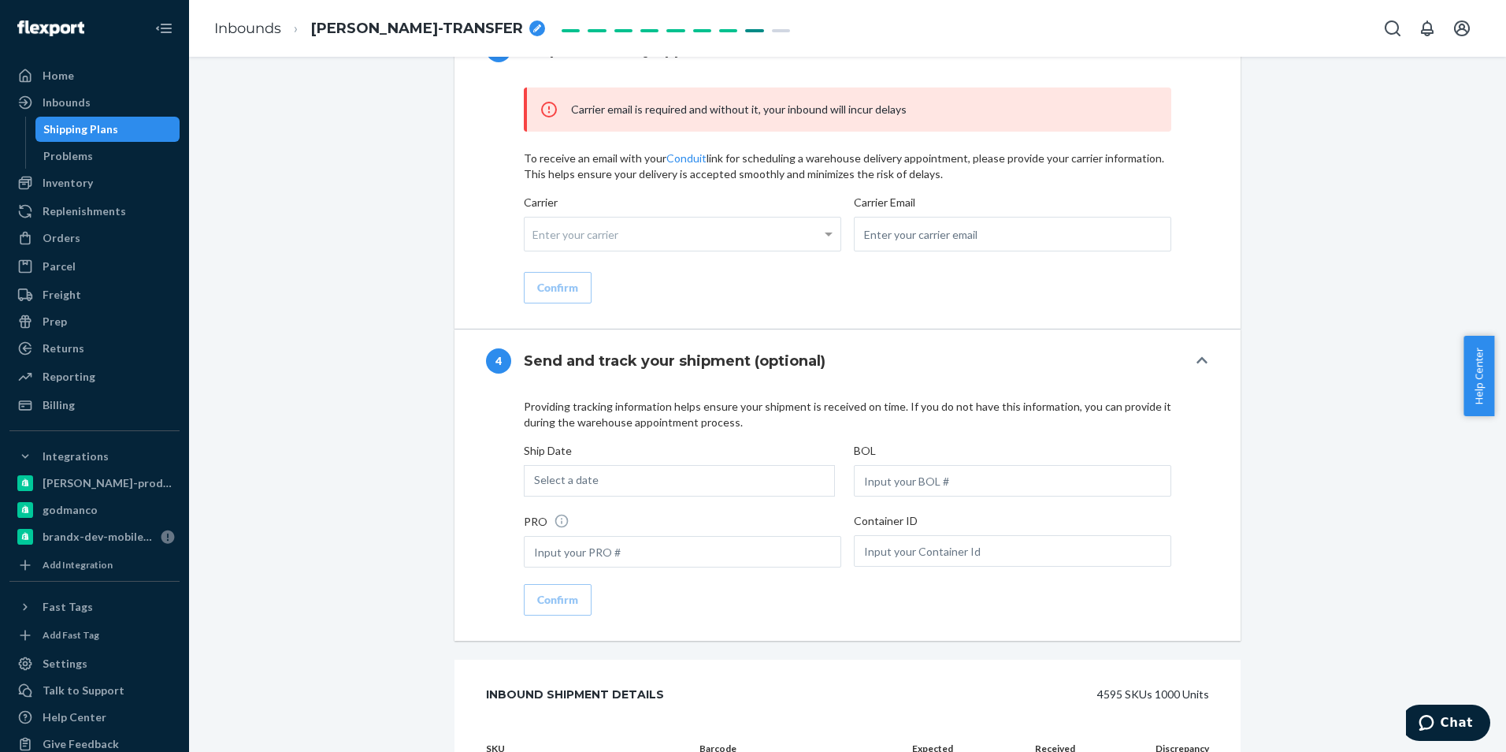
scroll to position [2442, 0]
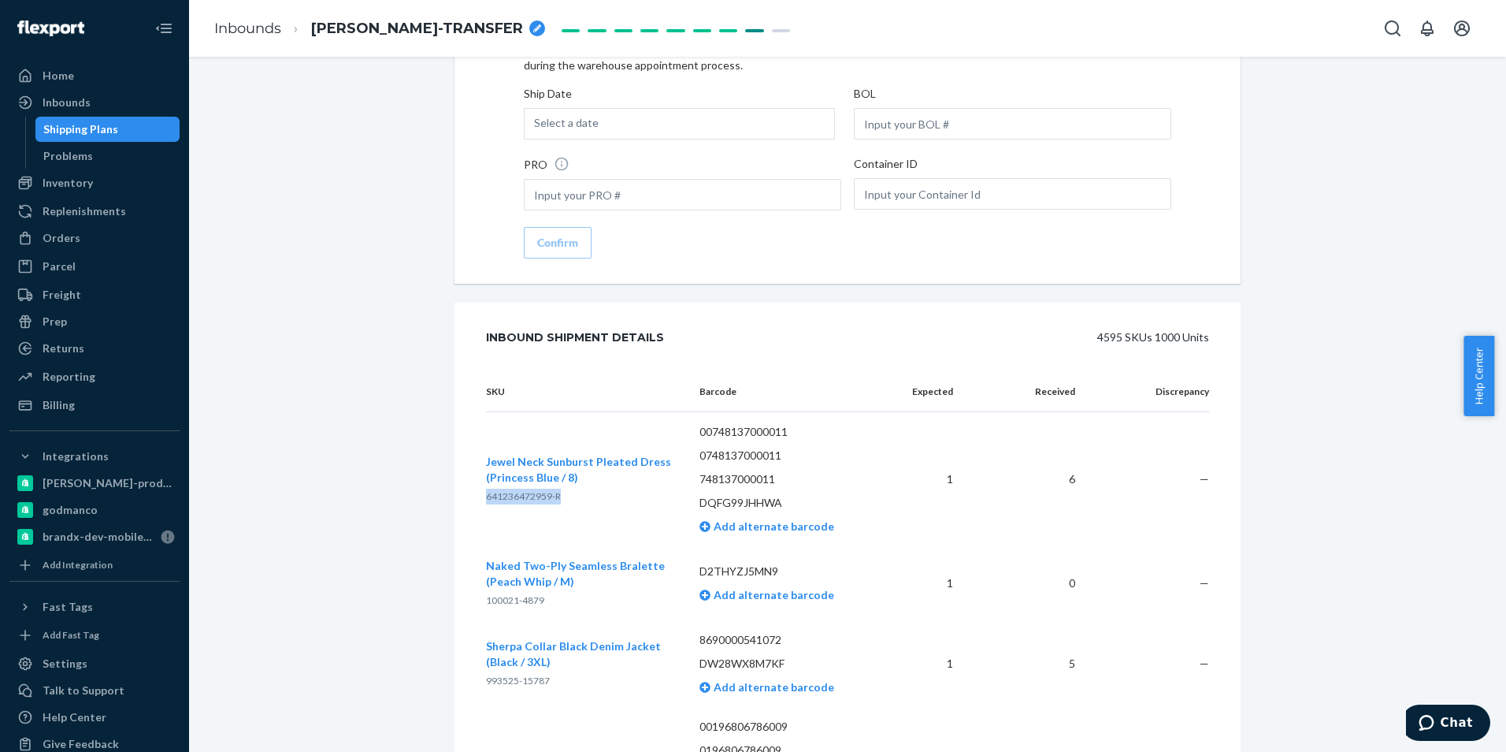
drag, startPoint x: 564, startPoint y: 471, endPoint x: 481, endPoint y: 471, distance: 83.5
click at [486, 488] on p "641236472959-R" at bounding box center [580, 496] width 188 height 16
copy span "641236472959-R"
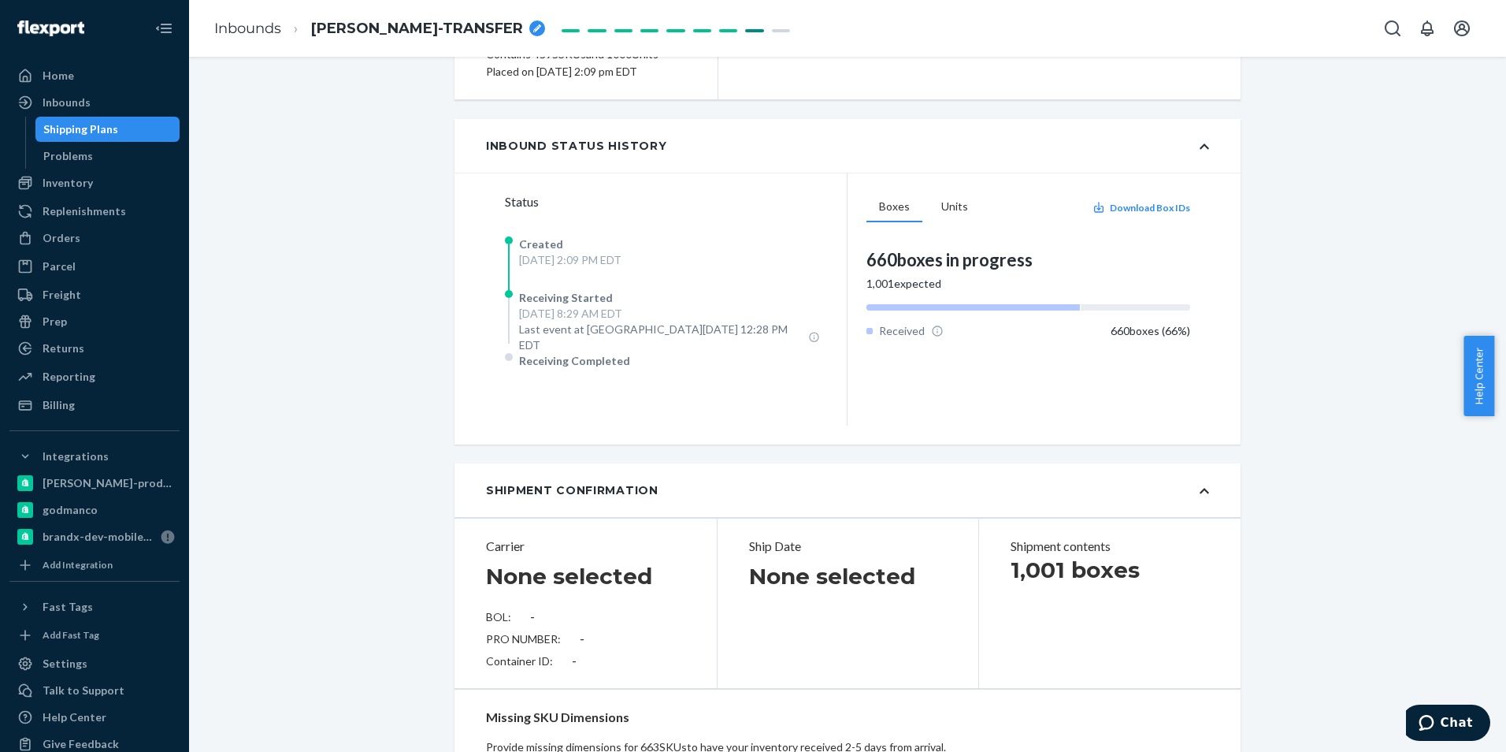
scroll to position [0, 0]
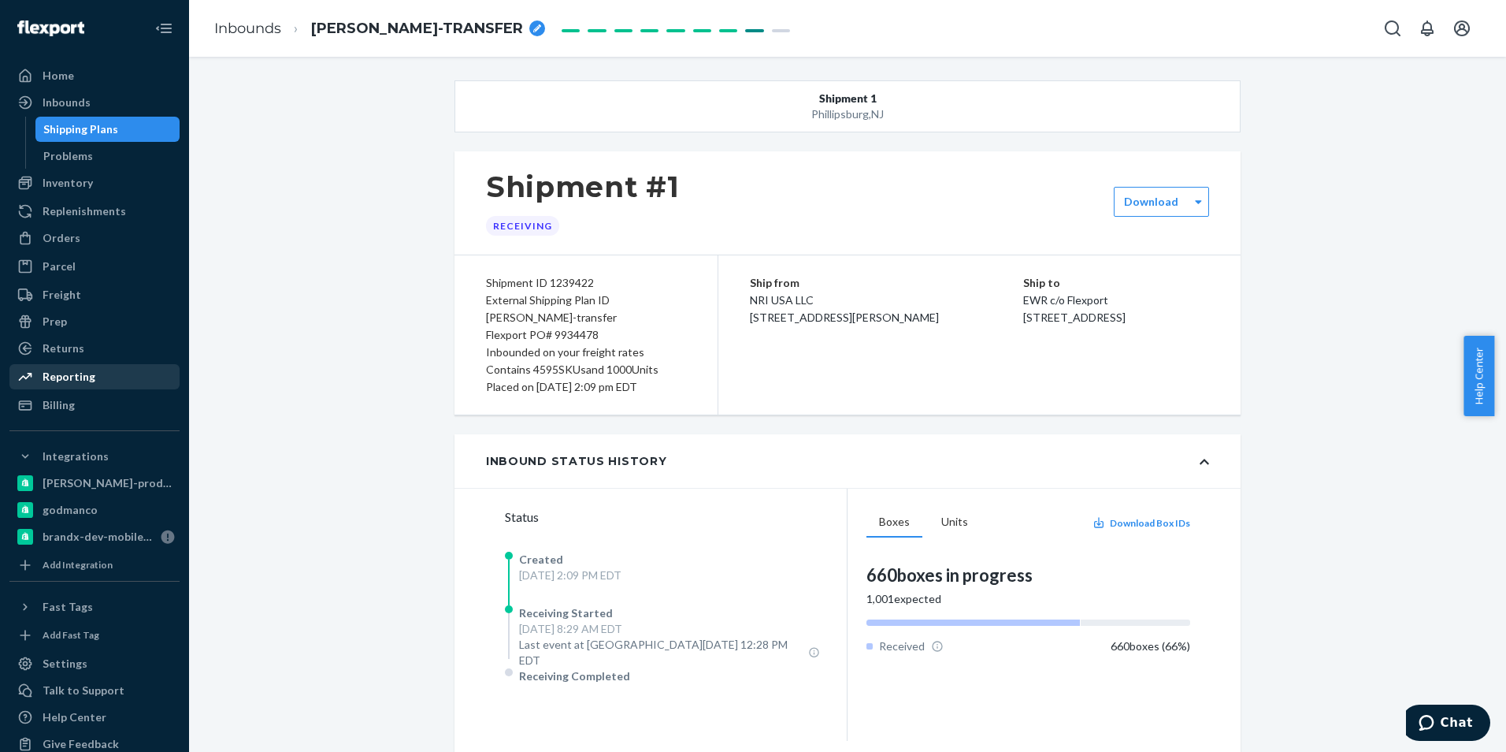
click at [65, 377] on div "Reporting" at bounding box center [69, 377] width 53 height 16
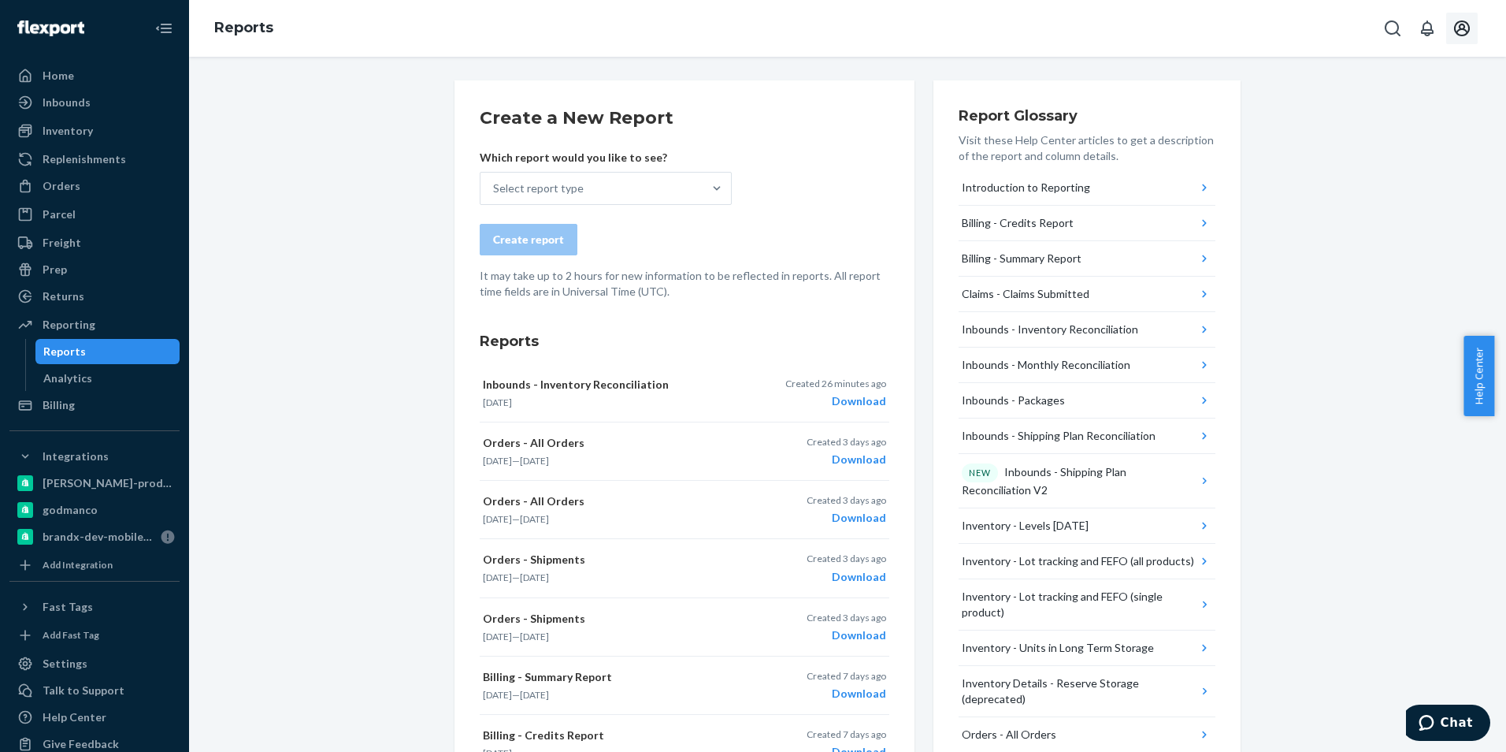
click at [1458, 25] on icon "Open account menu" at bounding box center [1462, 28] width 19 height 19
click at [1371, 170] on div "Log out" at bounding box center [1425, 184] width 118 height 29
